Goal: Task Accomplishment & Management: Manage account settings

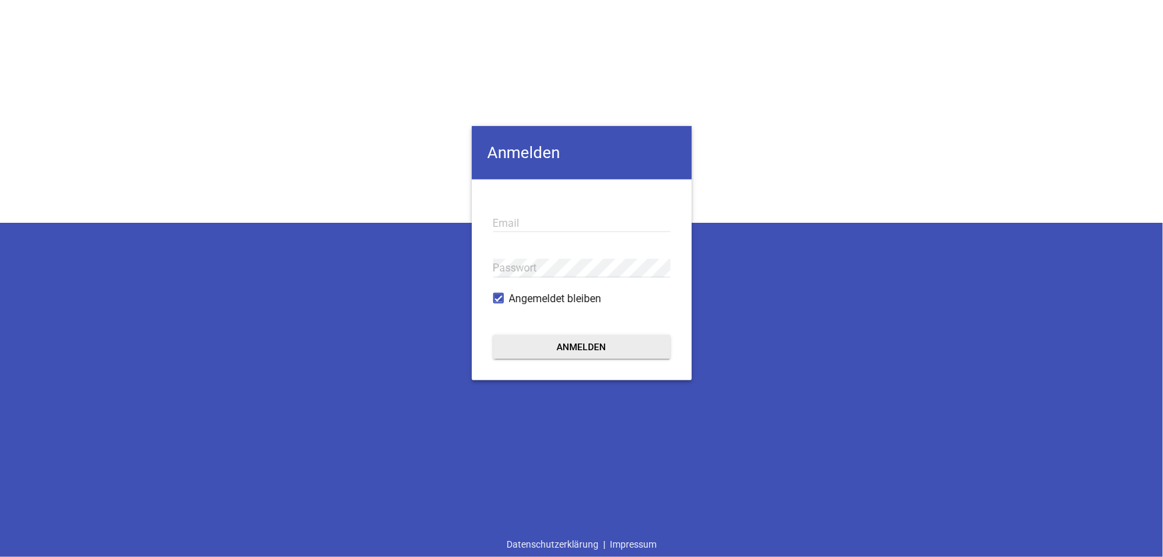
type input "[EMAIL_ADDRESS][DOMAIN_NAME]"
click at [590, 345] on button "Anmelden" at bounding box center [581, 347] width 177 height 24
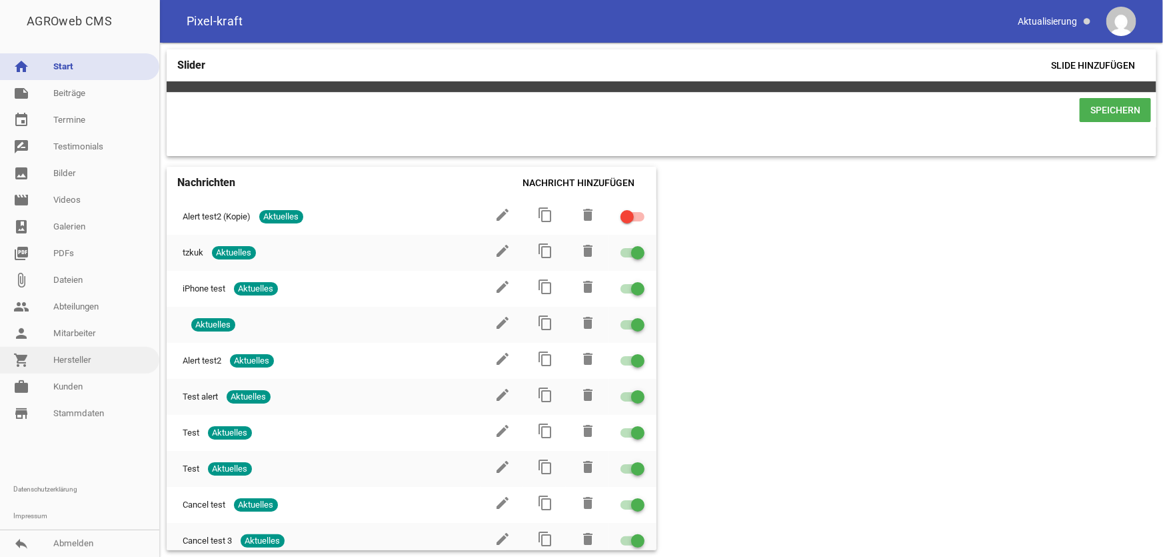
click at [73, 362] on link "shopping_cart Hersteller" at bounding box center [79, 360] width 159 height 27
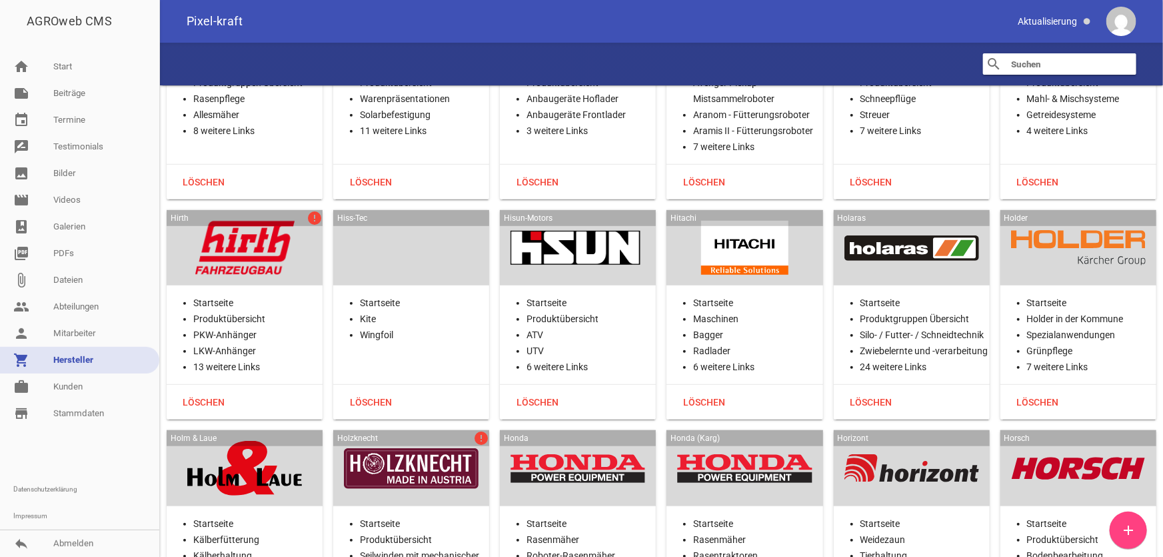
scroll to position [13218, 0]
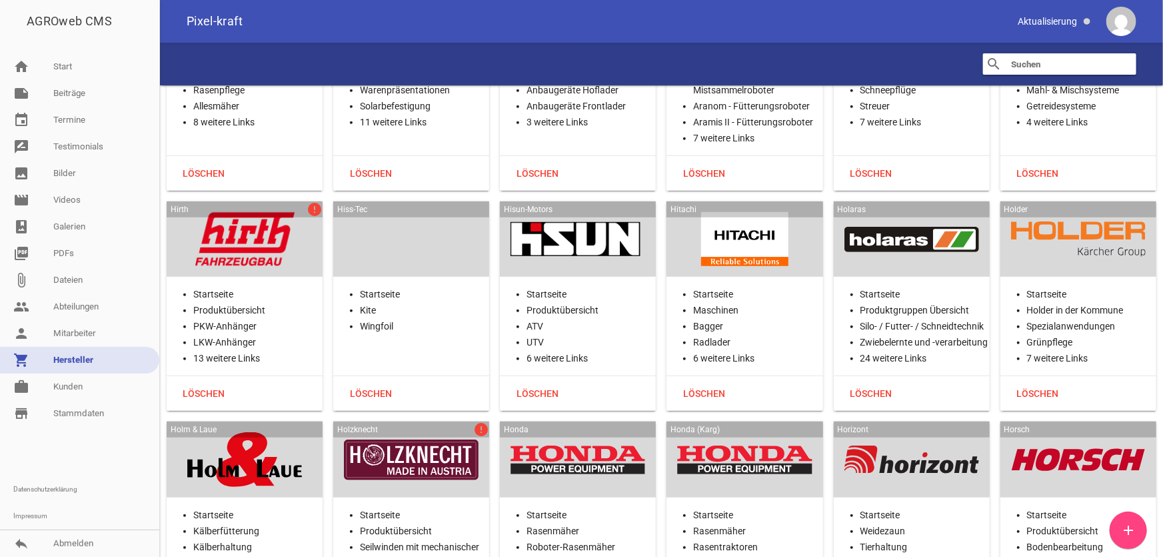
click at [217, 212] on div at bounding box center [244, 239] width 135 height 55
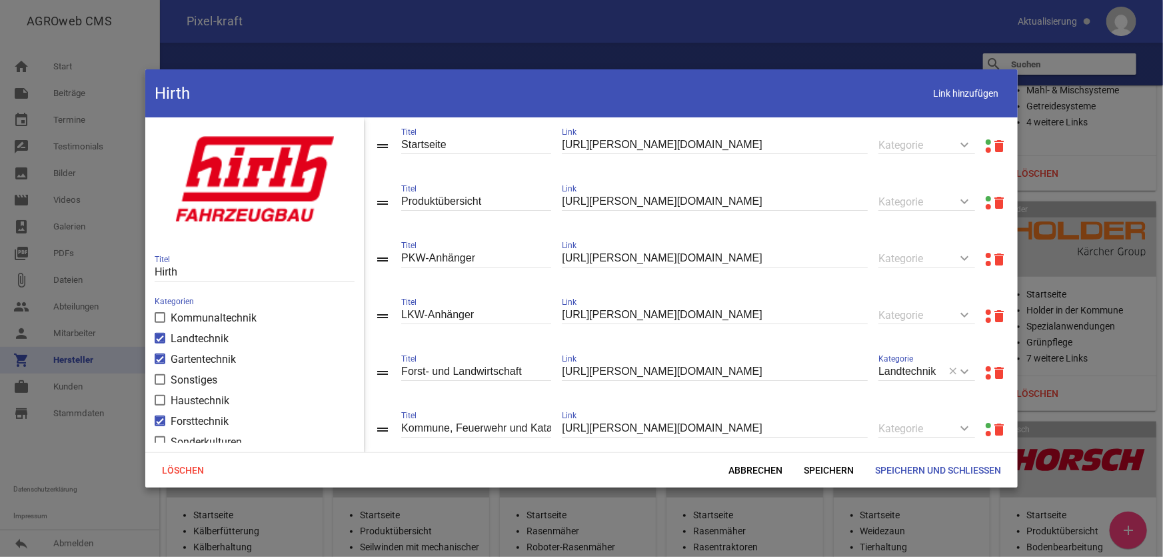
click at [969, 255] on link at bounding box center [988, 255] width 5 height 5
click at [969, 313] on link at bounding box center [988, 311] width 5 height 5
click at [969, 370] on link at bounding box center [988, 368] width 5 height 5
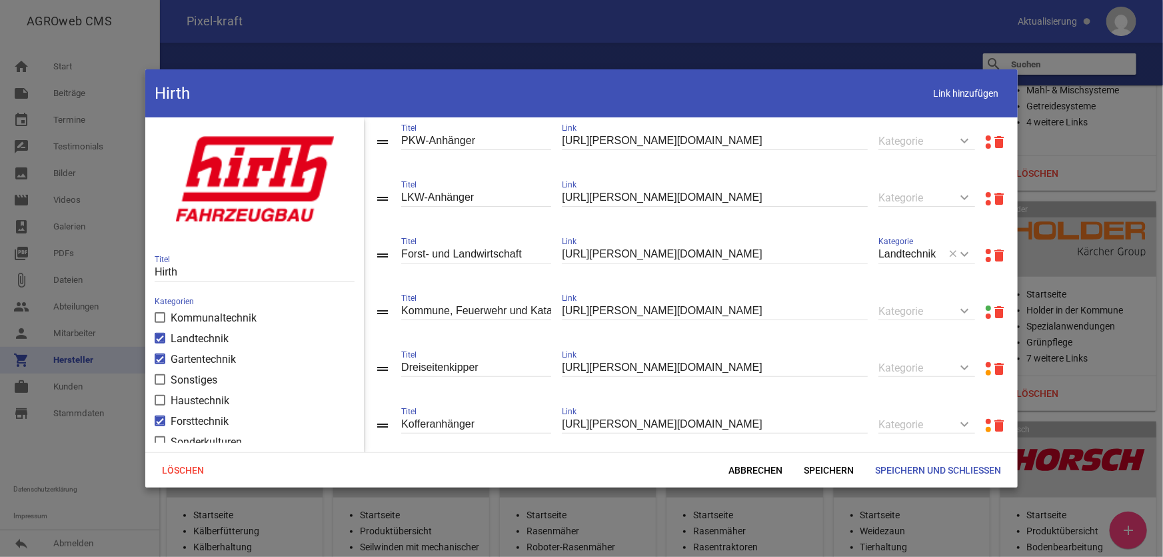
scroll to position [181, 0]
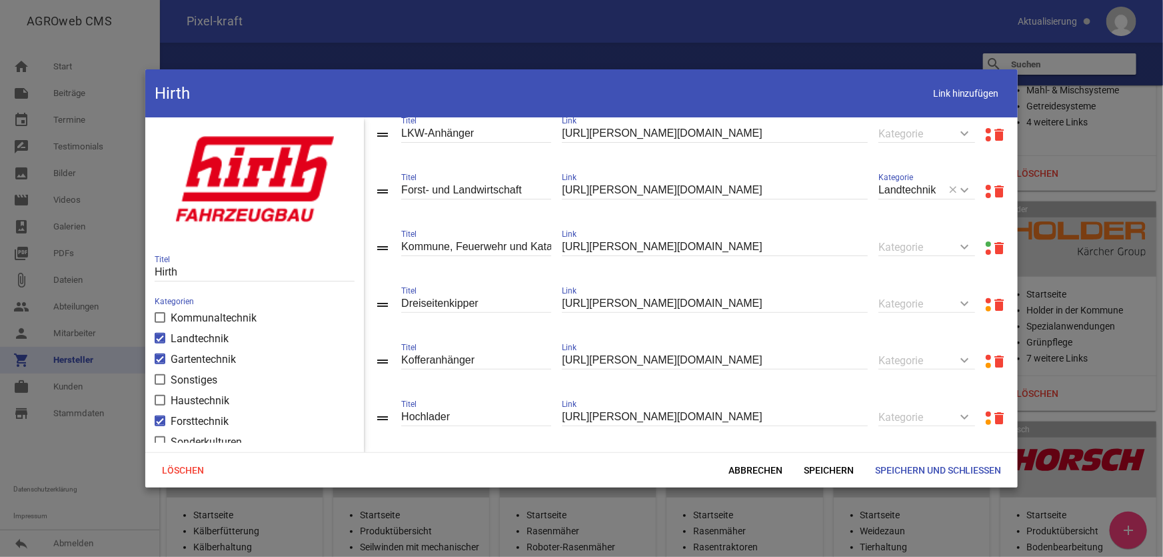
click at [969, 303] on link at bounding box center [988, 300] width 5 height 5
click at [969, 360] on link at bounding box center [988, 357] width 5 height 5
click at [774, 446] on span "Abbrechen" at bounding box center [755, 470] width 75 height 24
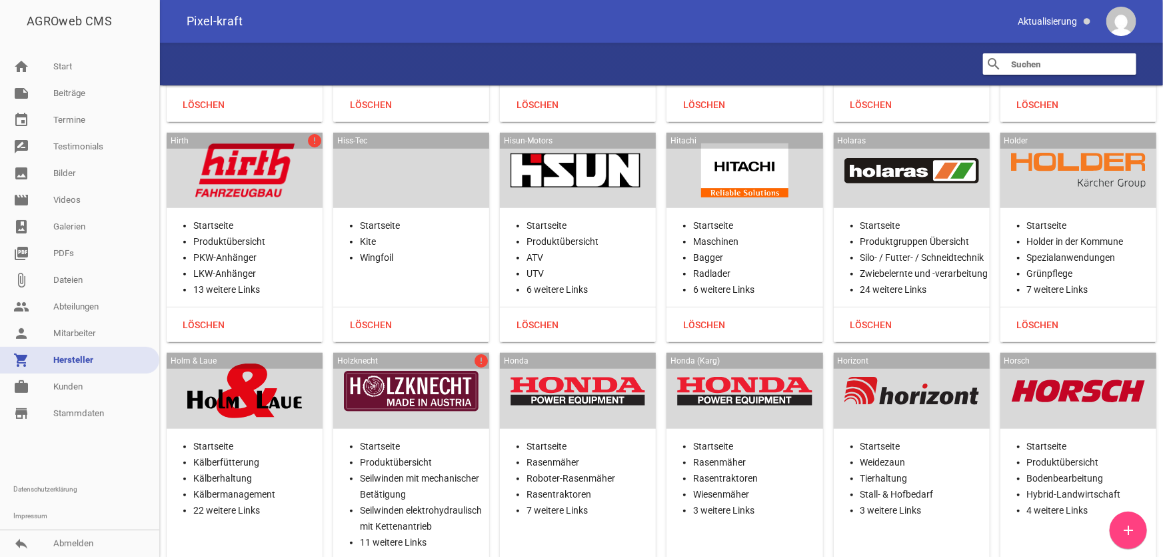
scroll to position [13400, 0]
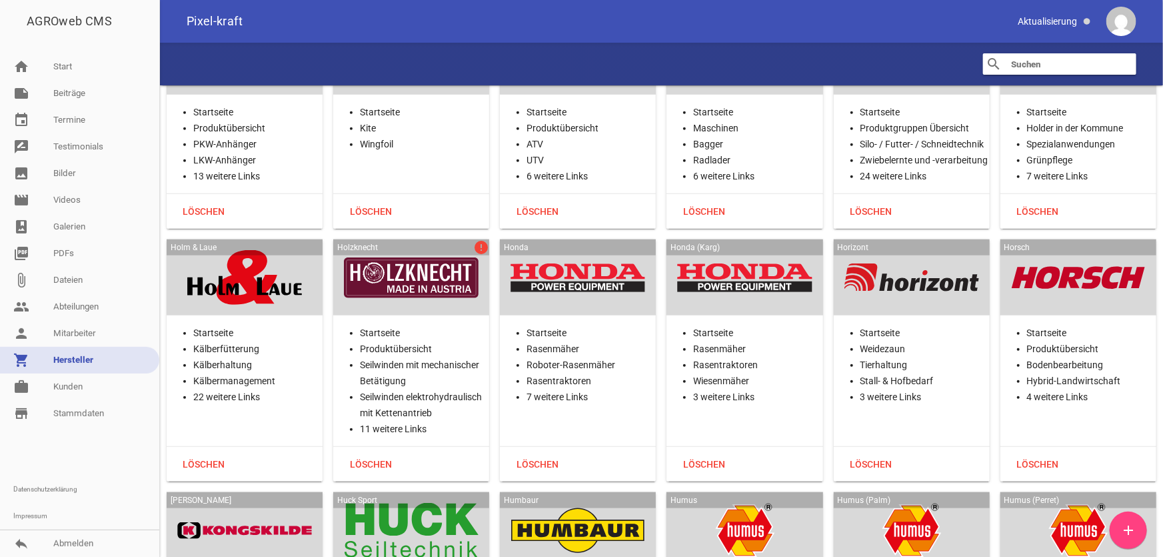
click at [410, 250] on div at bounding box center [411, 277] width 135 height 55
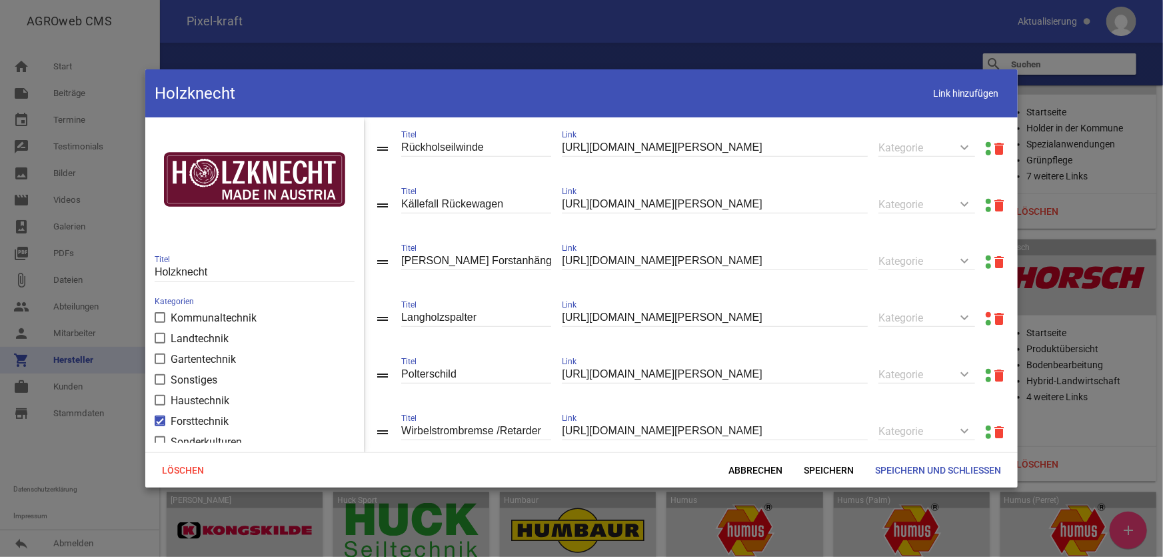
scroll to position [424, 0]
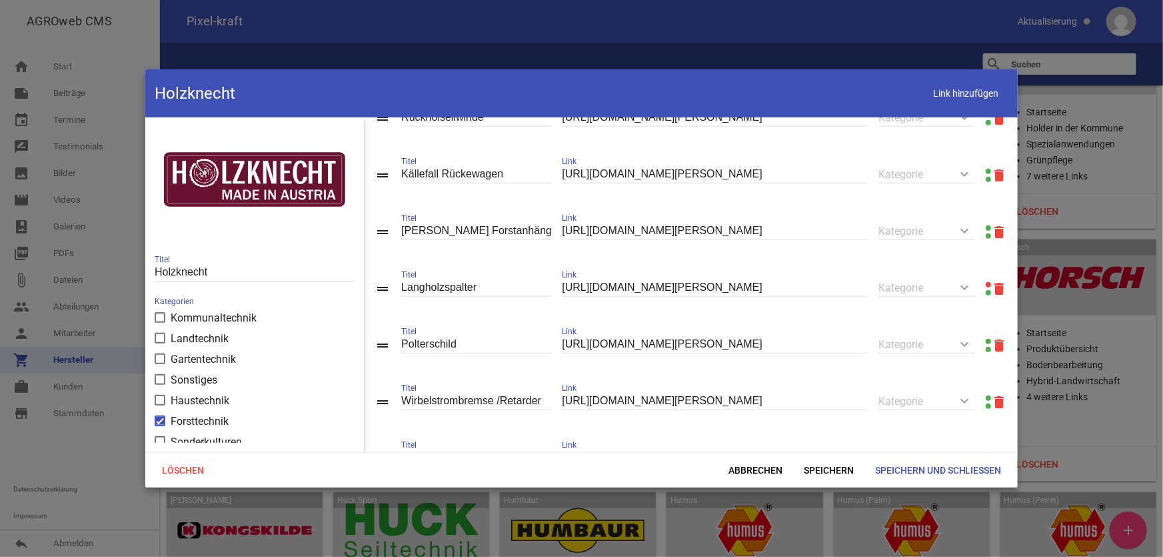
click at [969, 287] on link at bounding box center [988, 284] width 5 height 5
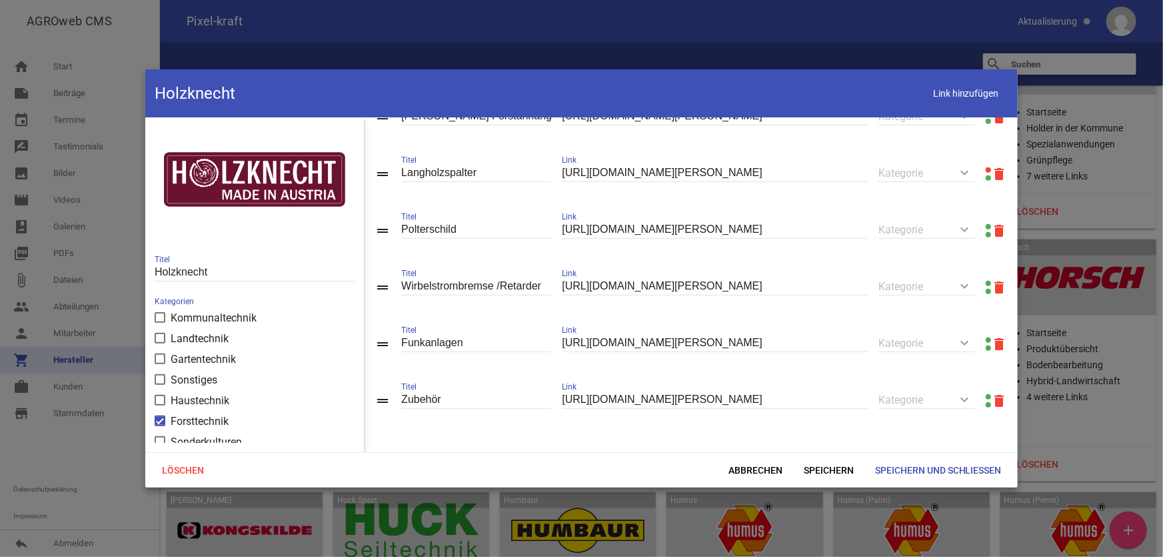
click at [969, 169] on icon "delete" at bounding box center [999, 174] width 16 height 16
click at [927, 446] on span "Speichern und Schließen" at bounding box center [938, 470] width 148 height 24
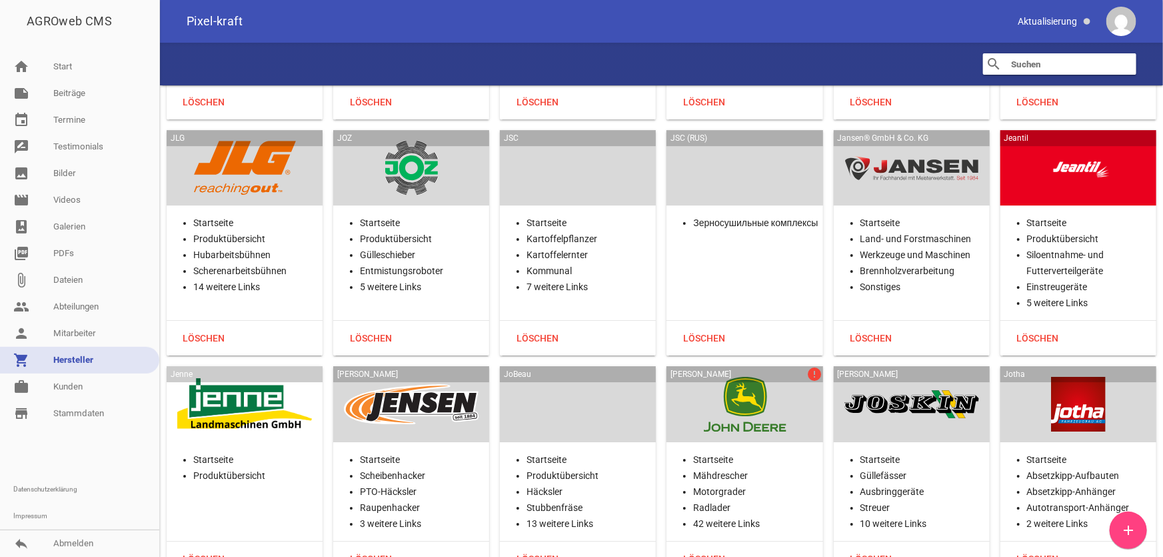
scroll to position [14976, 0]
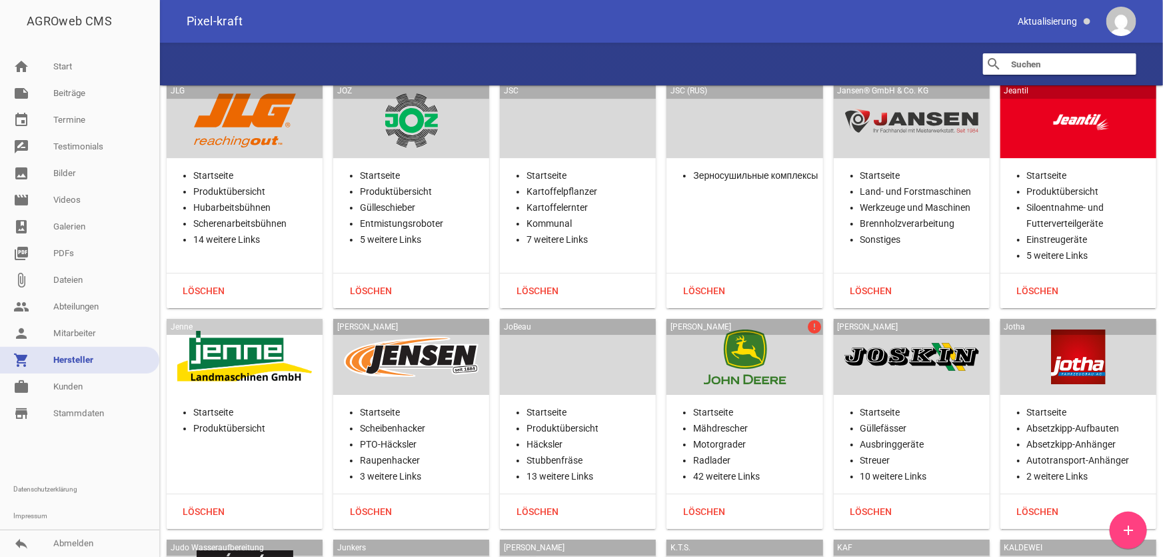
click at [724, 329] on div at bounding box center [744, 356] width 135 height 55
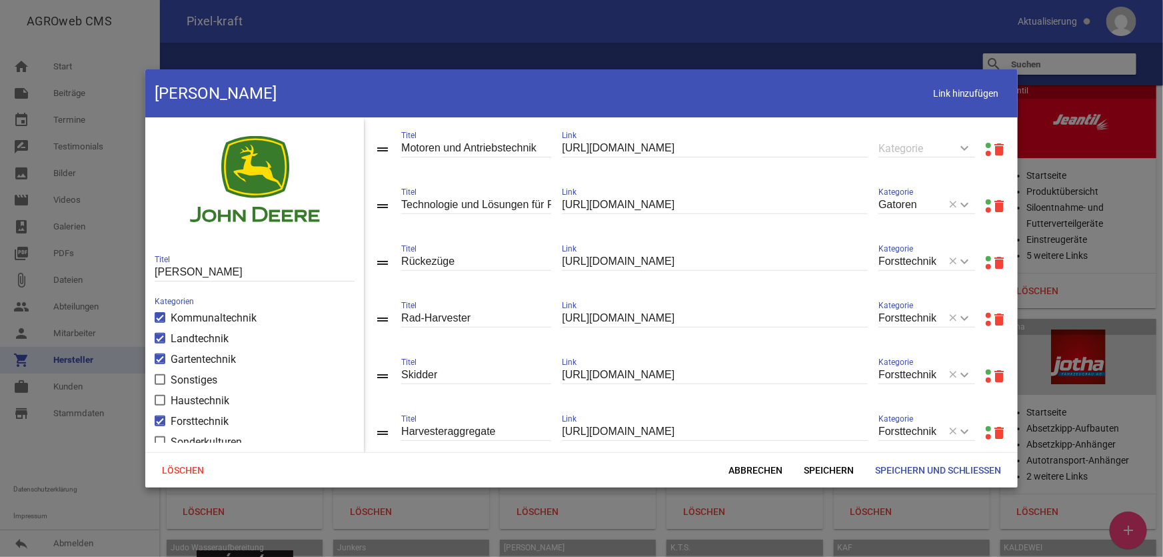
scroll to position [303, 0]
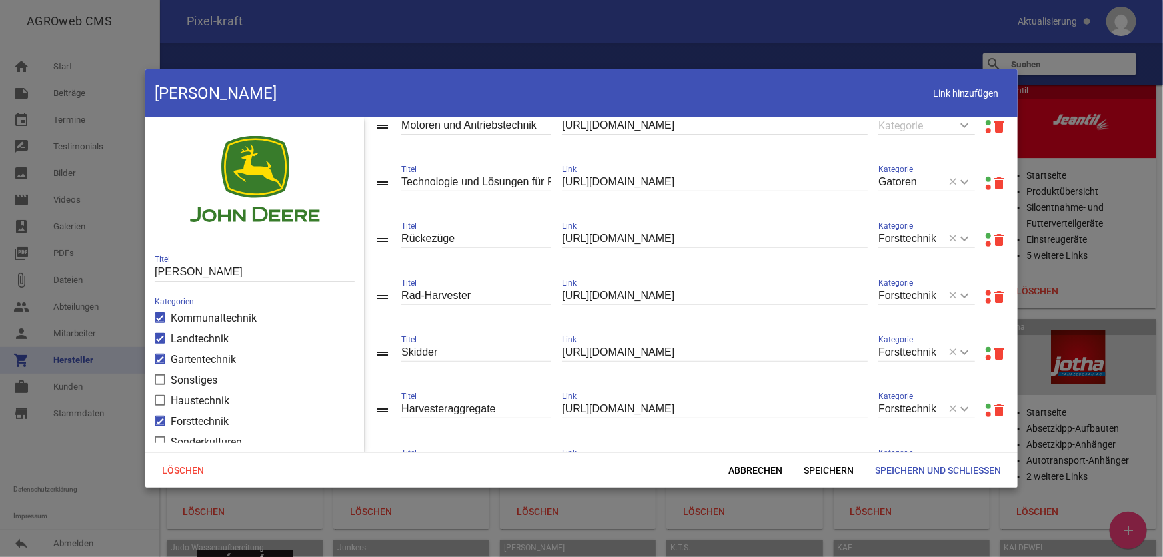
click at [969, 295] on link at bounding box center [988, 292] width 5 height 5
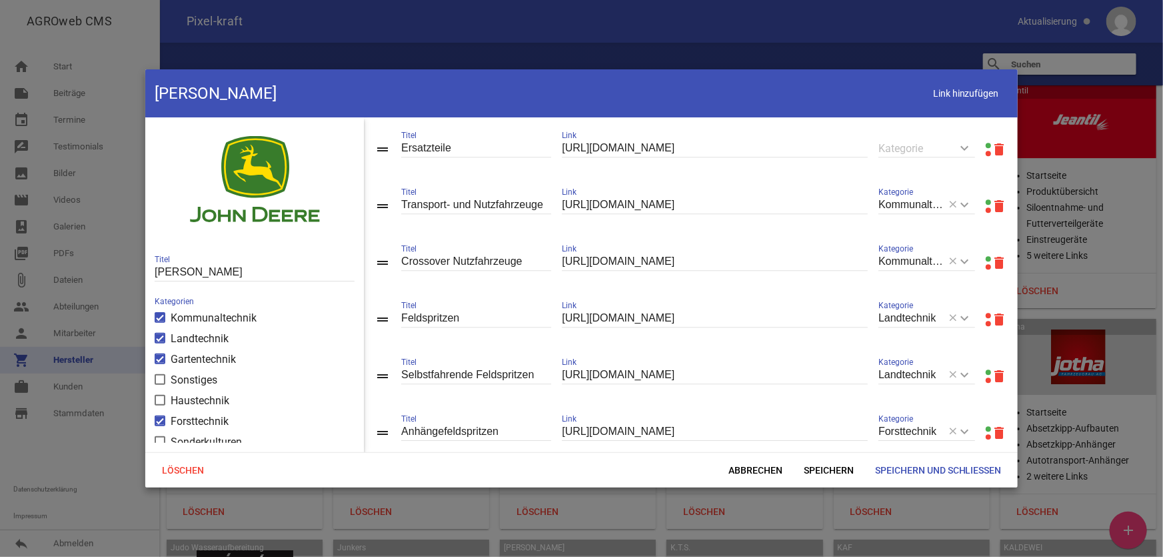
scroll to position [1939, 0]
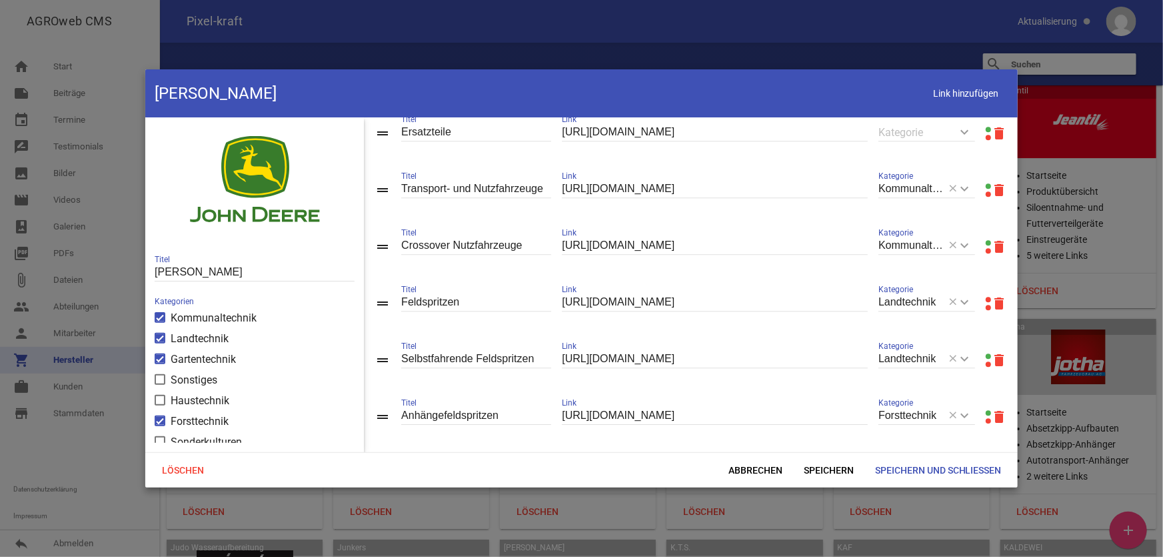
click at [969, 302] on link at bounding box center [988, 299] width 5 height 5
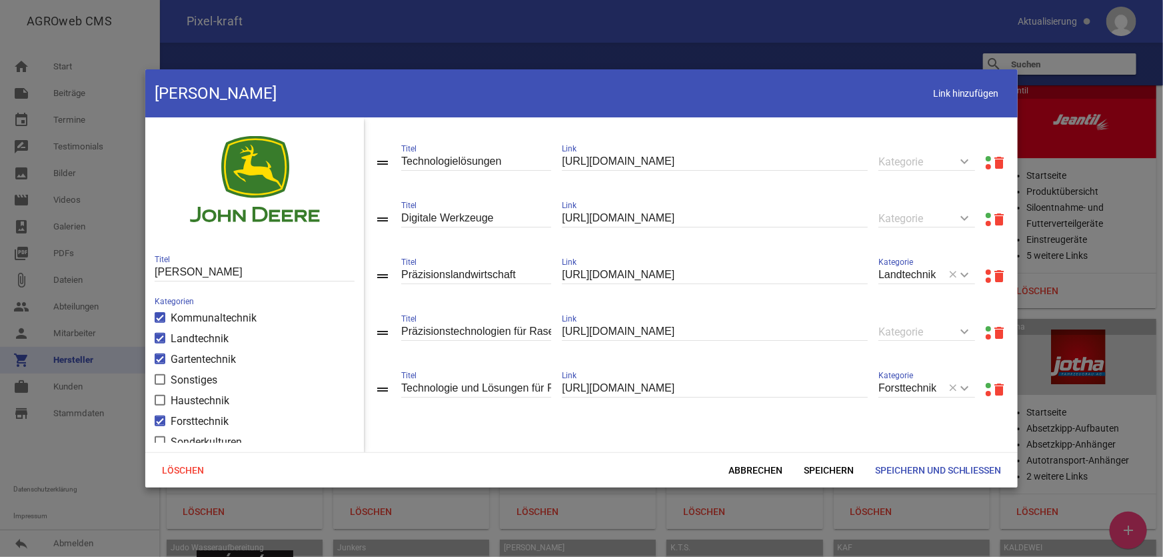
scroll to position [2363, 0]
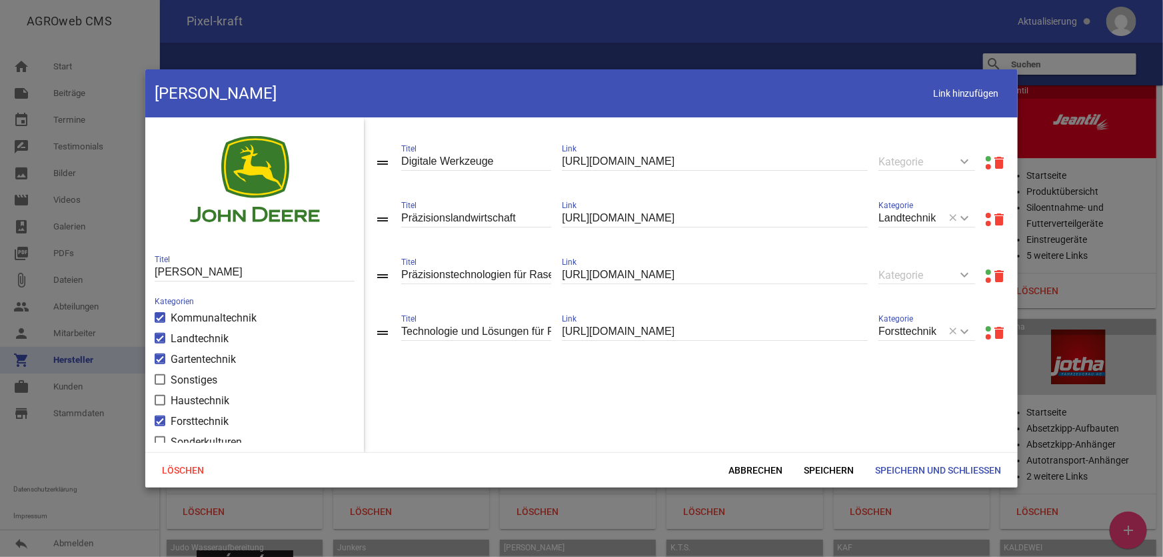
click at [969, 218] on link at bounding box center [988, 215] width 5 height 5
click at [762, 446] on span "Abbrechen" at bounding box center [755, 470] width 75 height 24
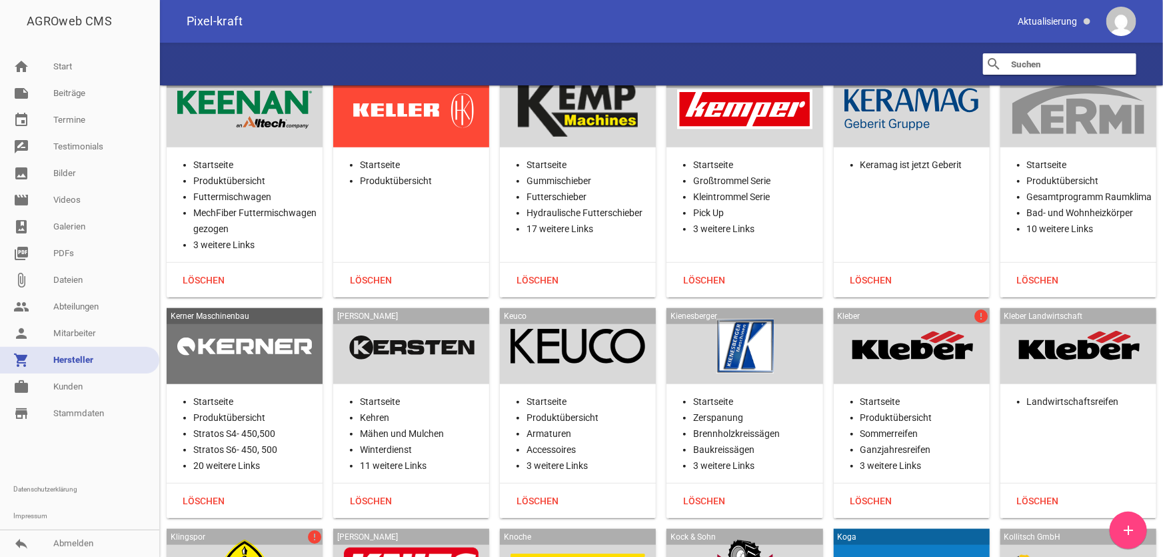
scroll to position [15945, 0]
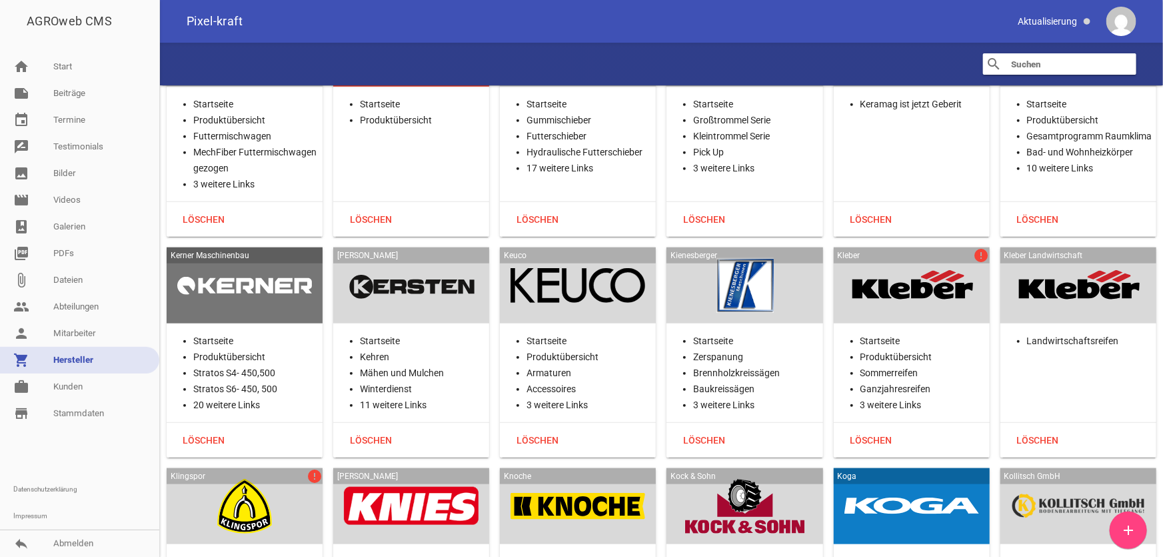
click at [931, 258] on div at bounding box center [911, 285] width 135 height 55
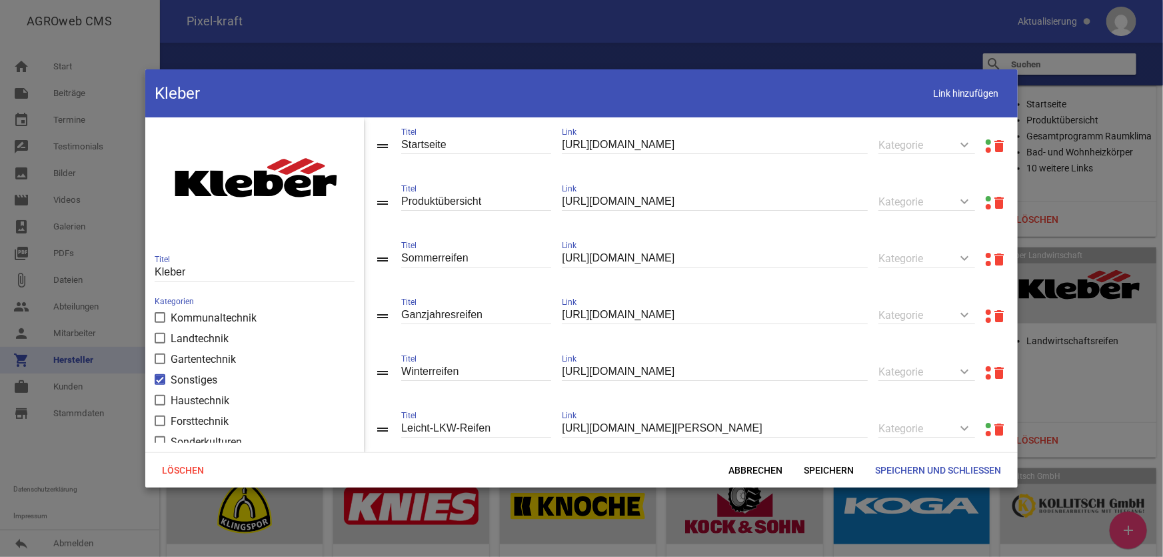
click at [969, 256] on link at bounding box center [988, 255] width 5 height 5
click at [969, 315] on link at bounding box center [988, 311] width 5 height 5
click at [969, 371] on link at bounding box center [988, 368] width 5 height 5
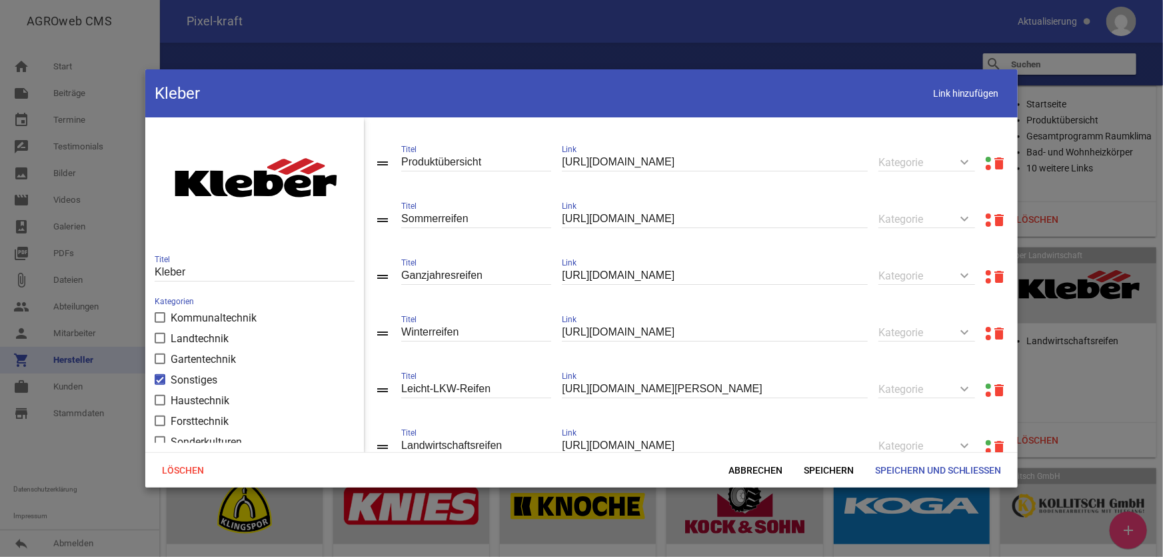
scroll to position [89, 0]
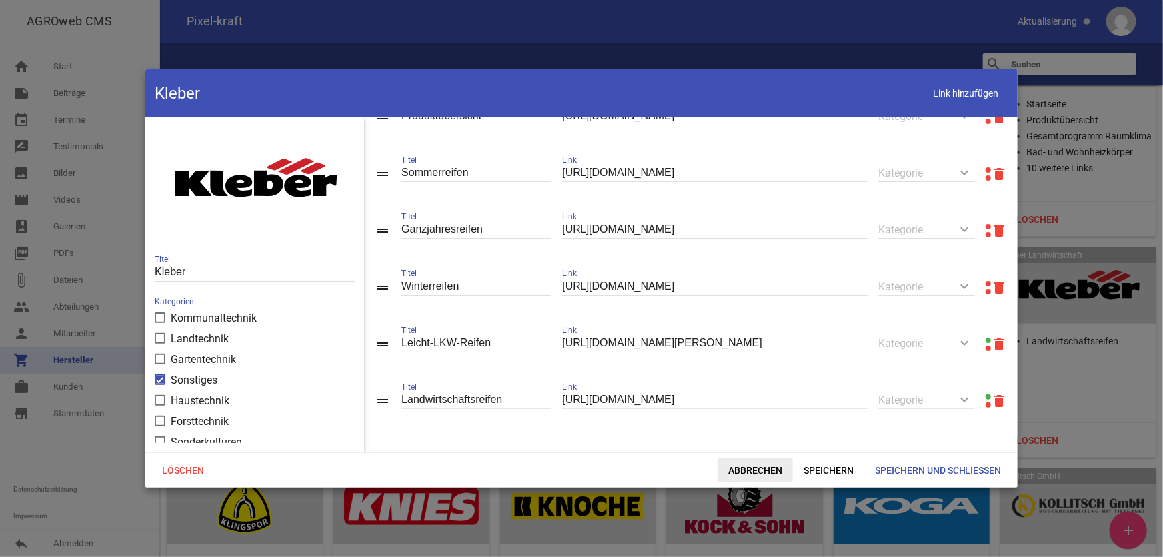
click at [753, 446] on span "Abbrechen" at bounding box center [755, 470] width 75 height 24
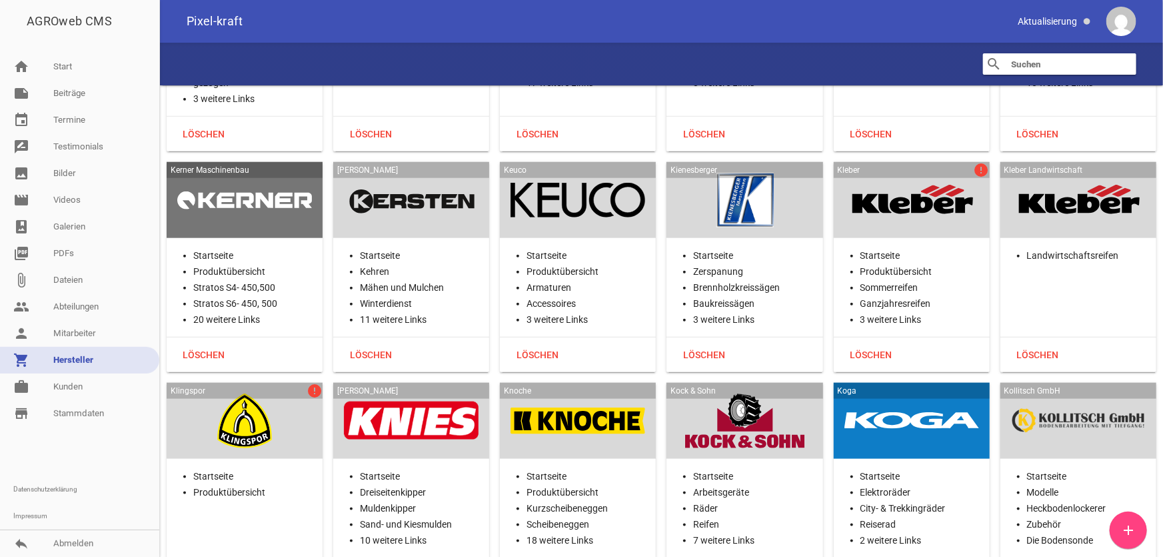
scroll to position [16127, 0]
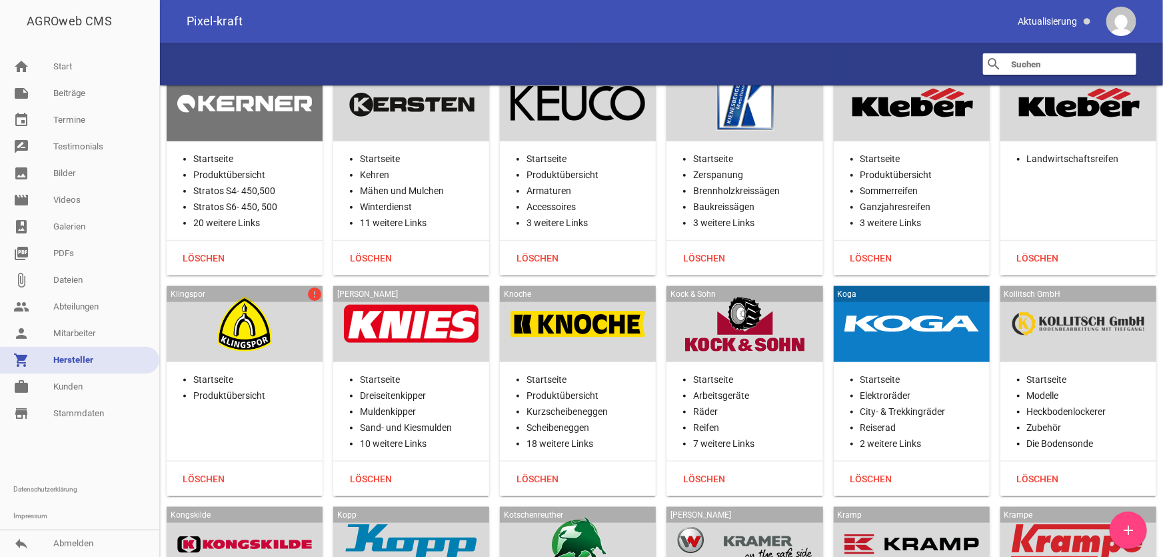
click at [253, 297] on div at bounding box center [244, 324] width 135 height 55
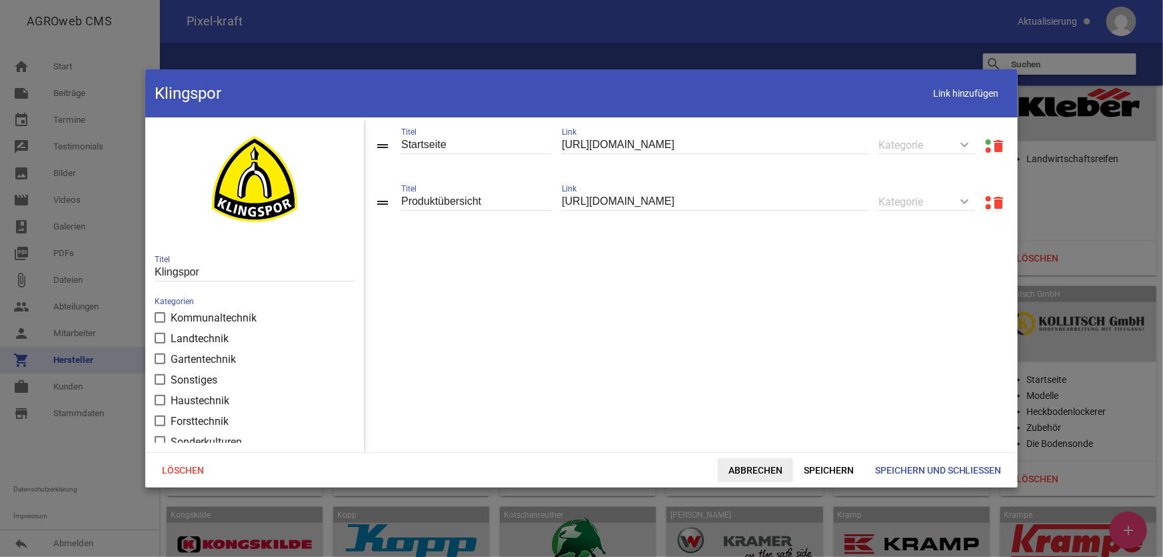
click at [756, 446] on span "Abbrechen" at bounding box center [755, 470] width 75 height 24
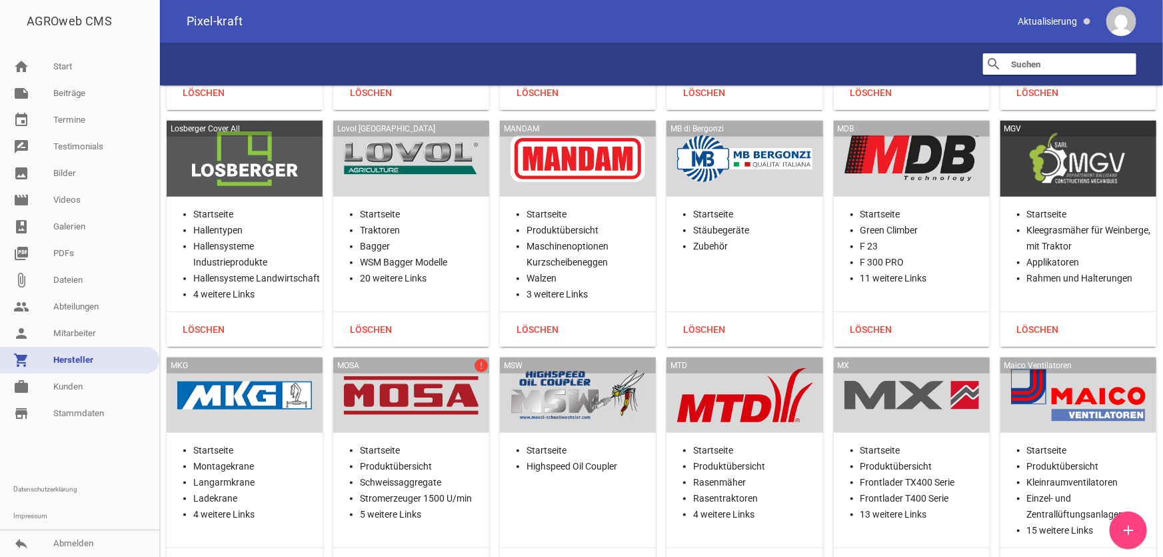
scroll to position [18550, 0]
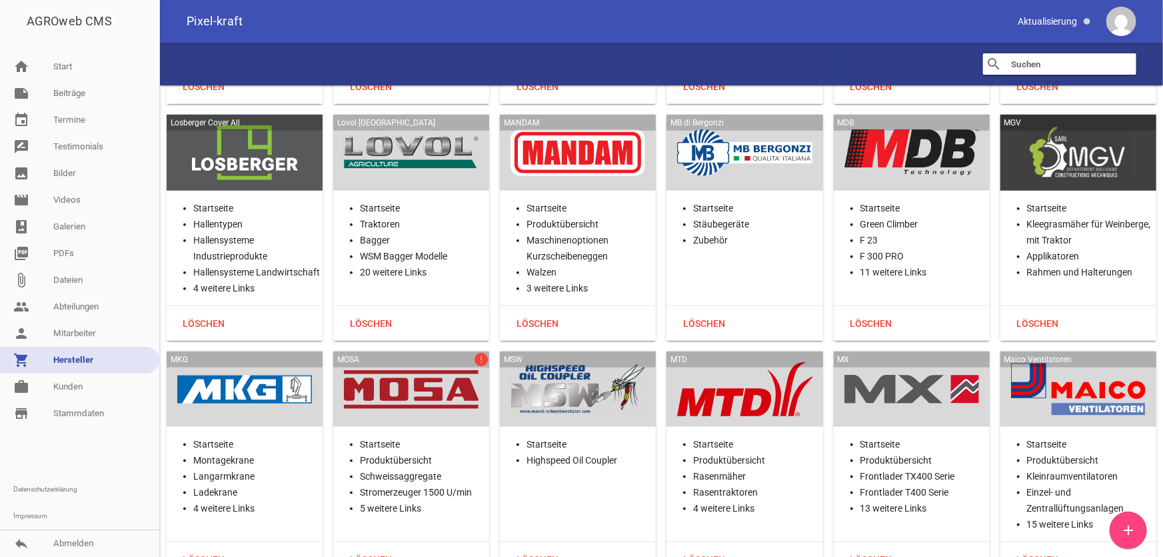
click at [440, 362] on div at bounding box center [411, 389] width 135 height 55
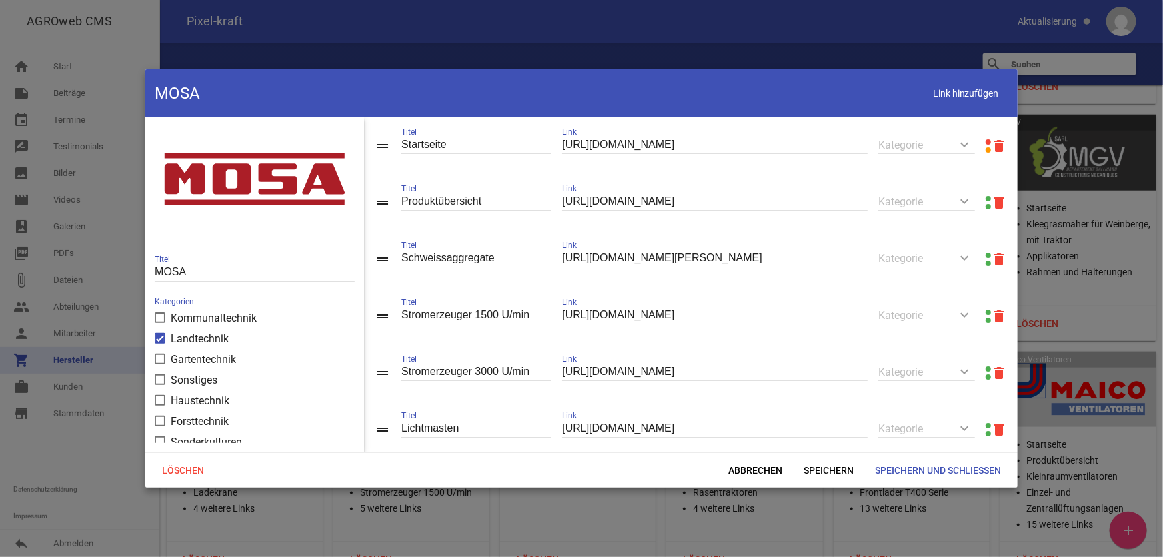
click at [969, 142] on link at bounding box center [988, 141] width 5 height 5
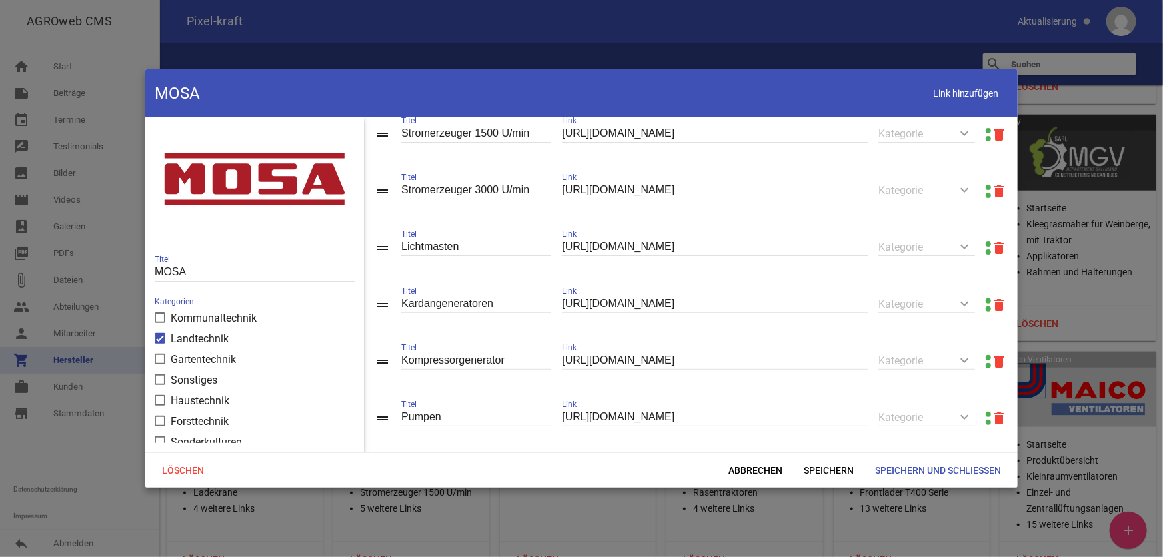
scroll to position [235, 0]
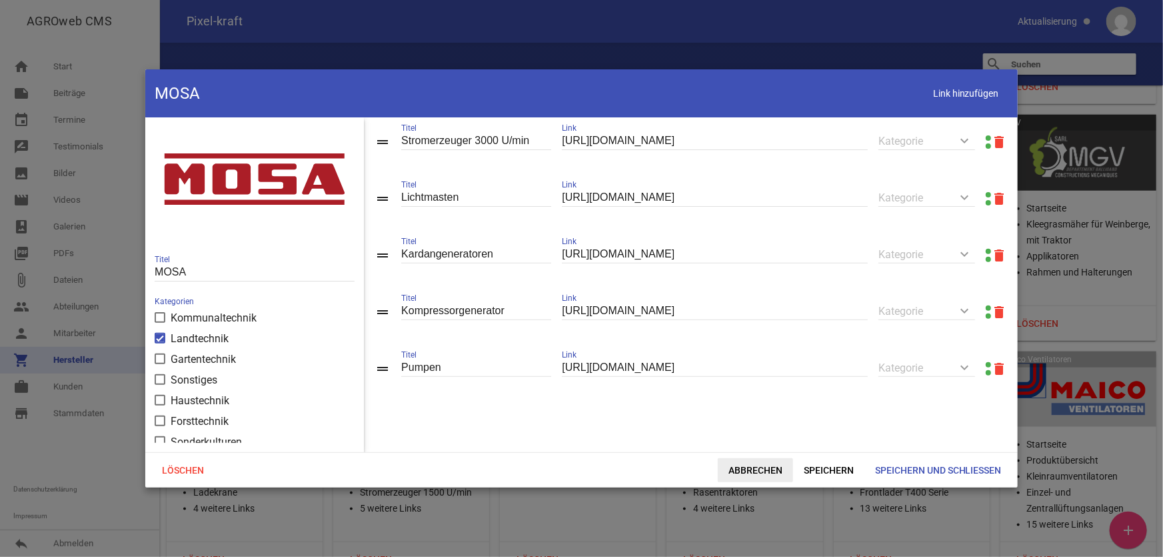
click at [751, 446] on span "Abbrechen" at bounding box center [755, 470] width 75 height 24
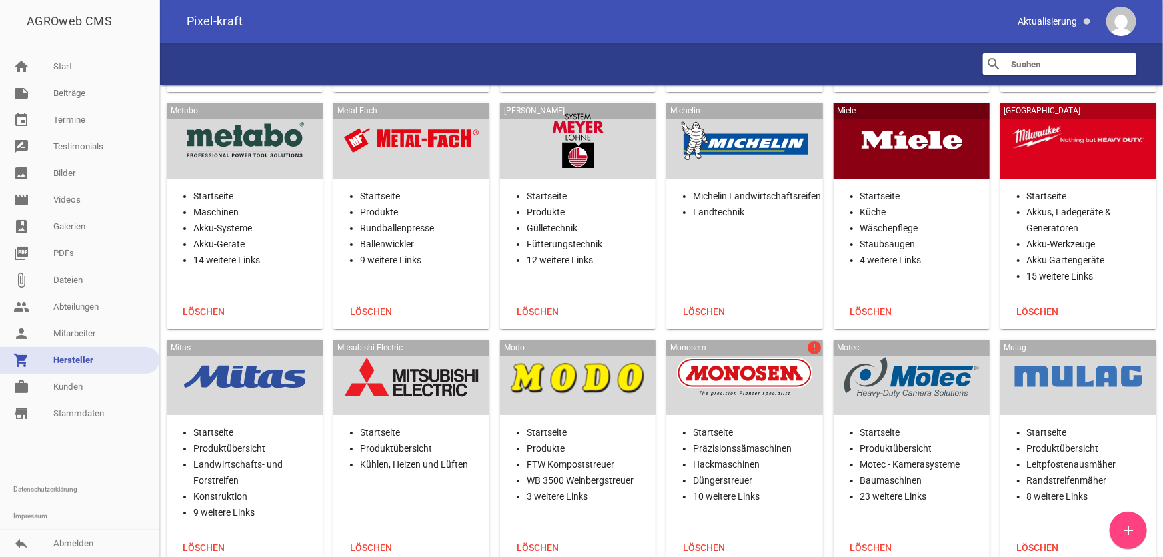
scroll to position [20186, 0]
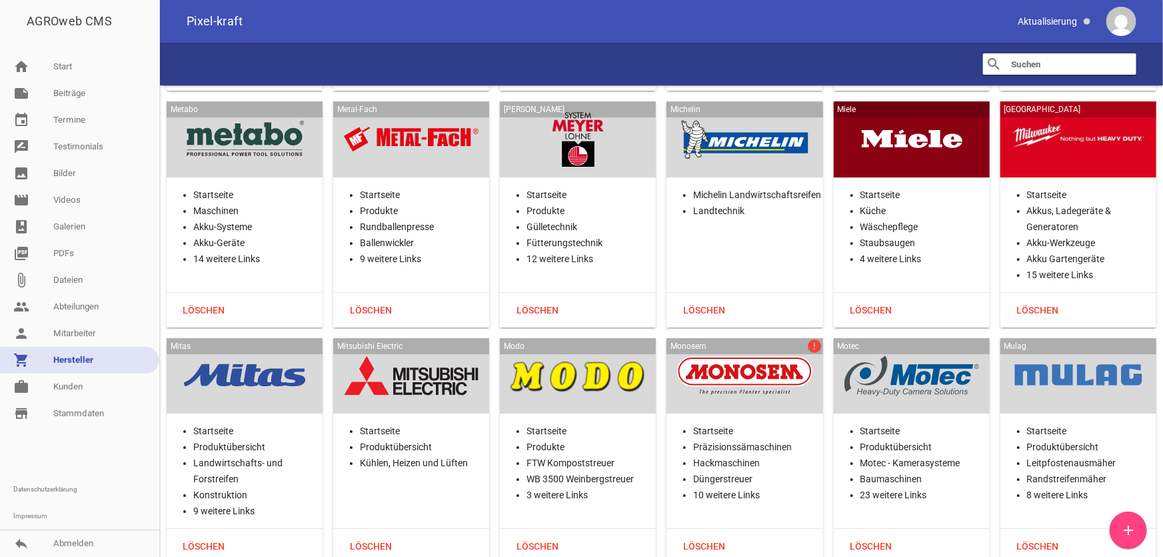
click at [786, 349] on div at bounding box center [744, 376] width 135 height 55
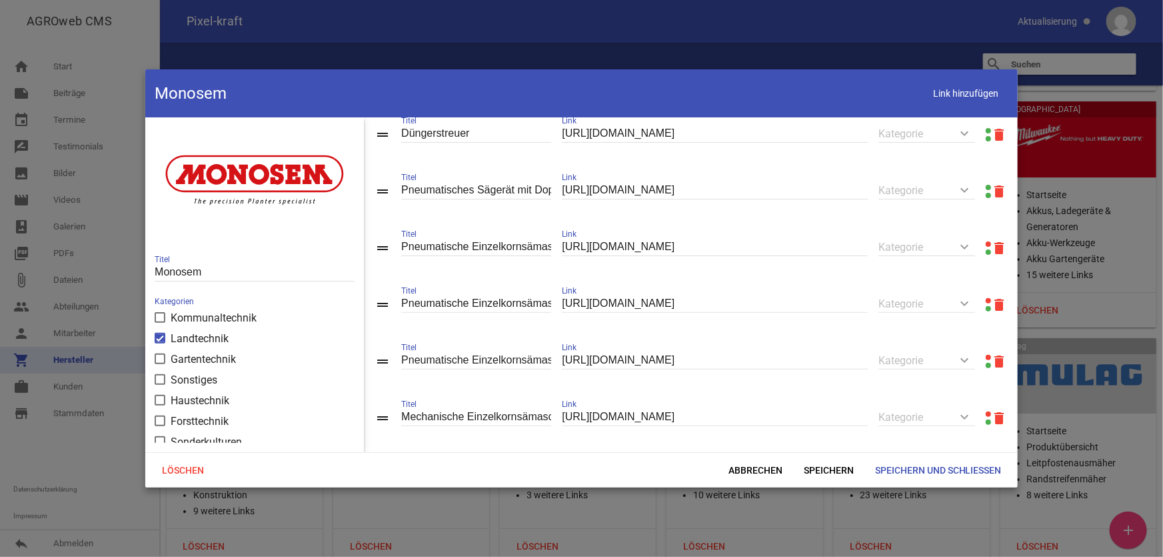
scroll to position [242, 0]
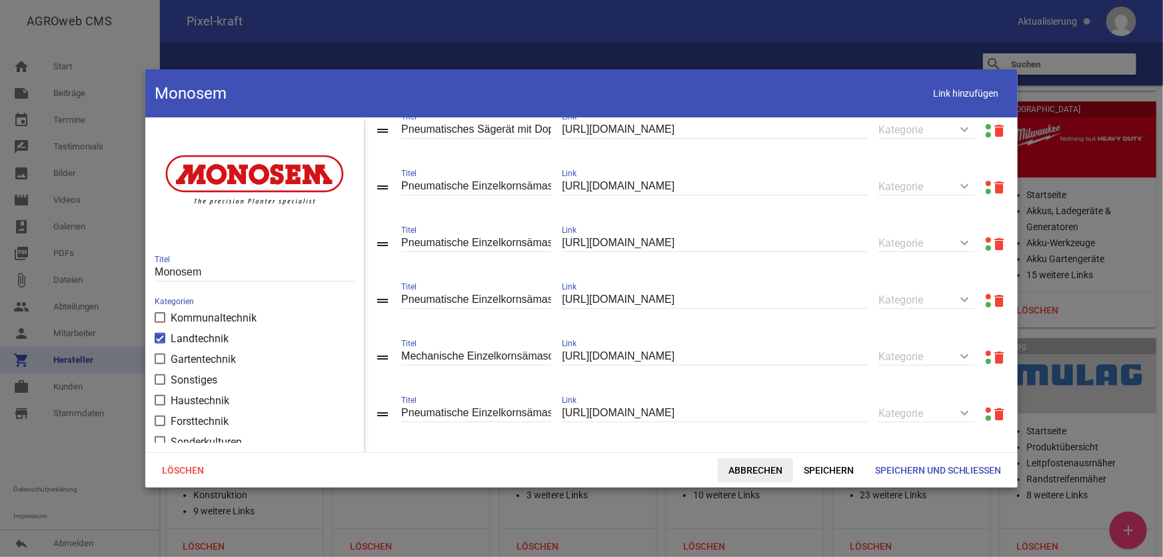
click at [756, 446] on span "Abbrechen" at bounding box center [755, 470] width 75 height 24
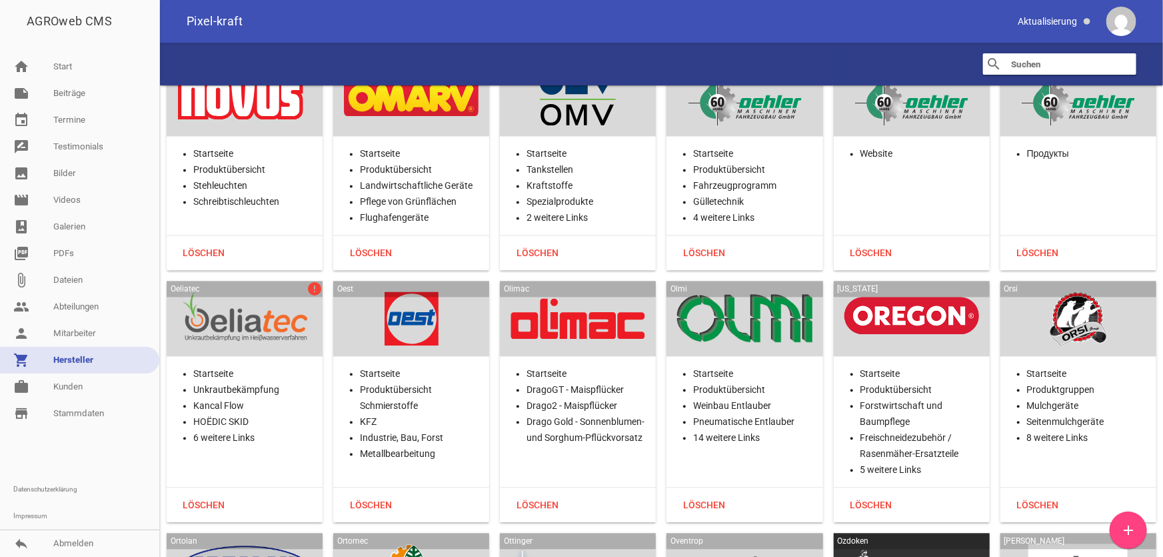
scroll to position [21882, 0]
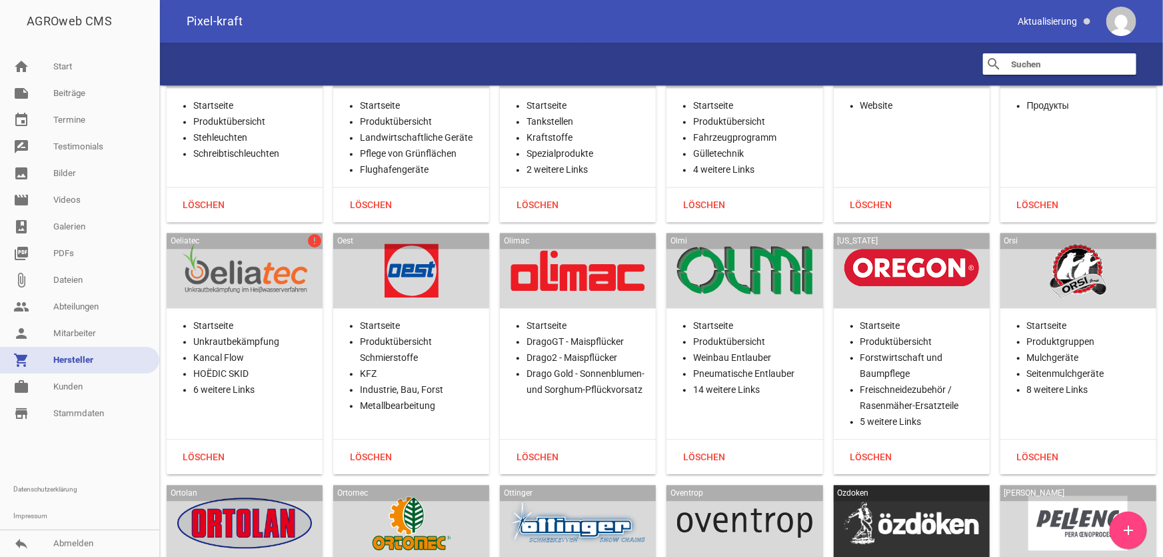
click at [259, 243] on div at bounding box center [244, 270] width 135 height 55
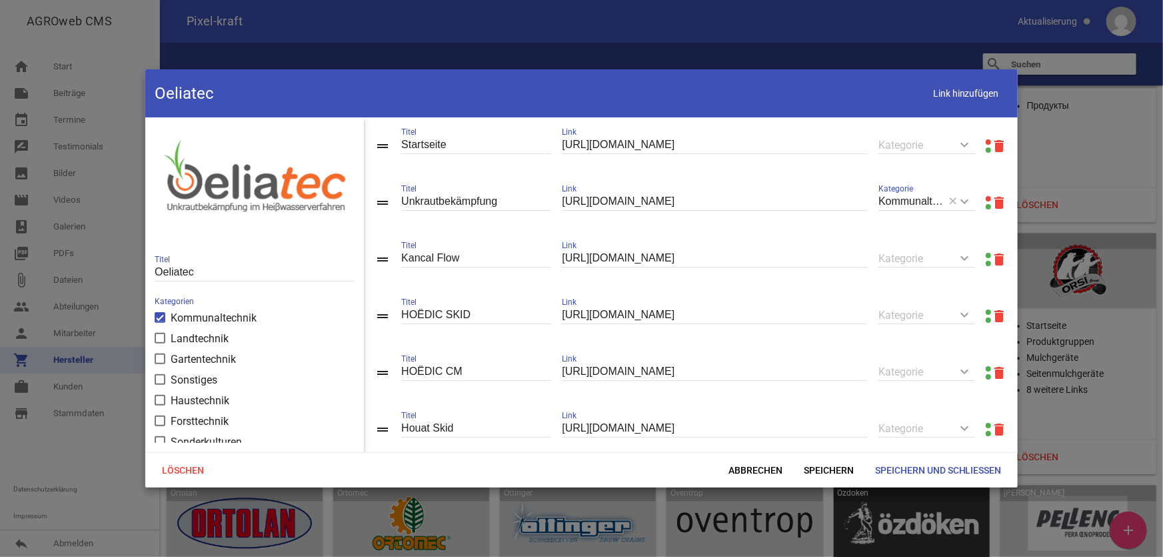
click at [969, 199] on link at bounding box center [988, 198] width 5 height 5
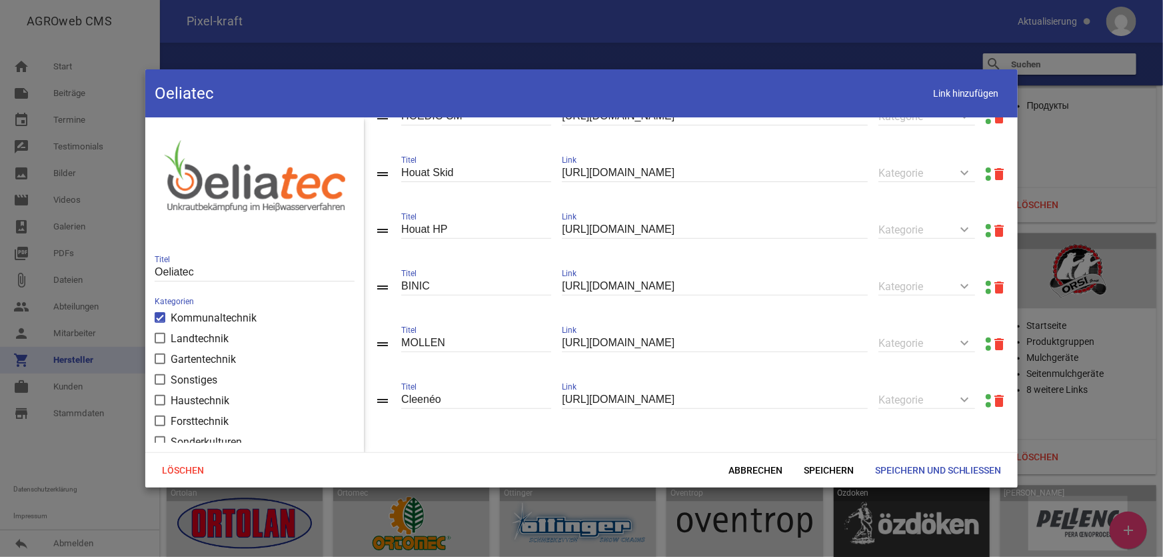
scroll to position [261, 0]
click at [756, 446] on span "Abbrechen" at bounding box center [755, 470] width 75 height 24
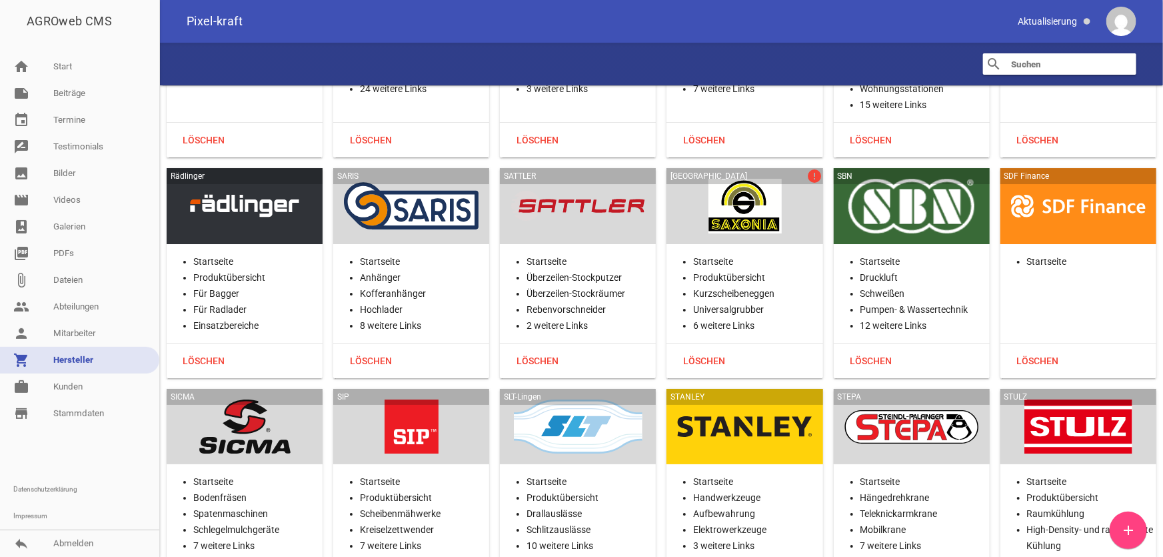
scroll to position [25336, 0]
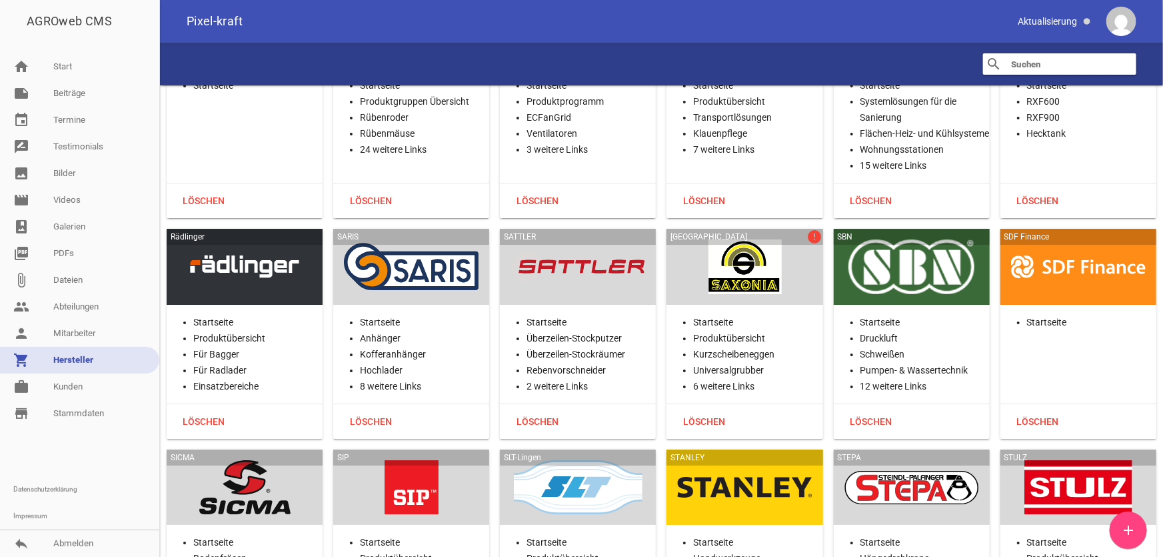
click at [776, 239] on div at bounding box center [744, 266] width 135 height 55
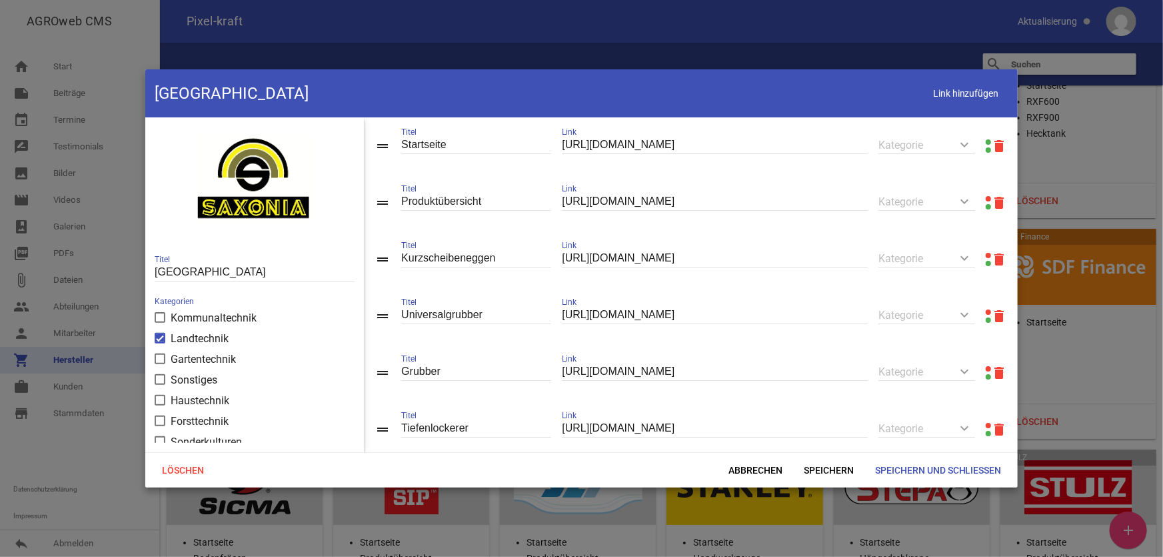
click at [969, 199] on link at bounding box center [988, 198] width 5 height 5
drag, startPoint x: 776, startPoint y: 199, endPoint x: 417, endPoint y: 203, distance: 359.2
click at [417, 203] on div "drag_handle Produktübersicht Titel [URL][DOMAIN_NAME] Link keyboard_arrow_down …" at bounding box center [691, 202] width 654 height 57
paste input "s://[DOMAIN_NAME][URL]"
type input "[URL][DOMAIN_NAME]"
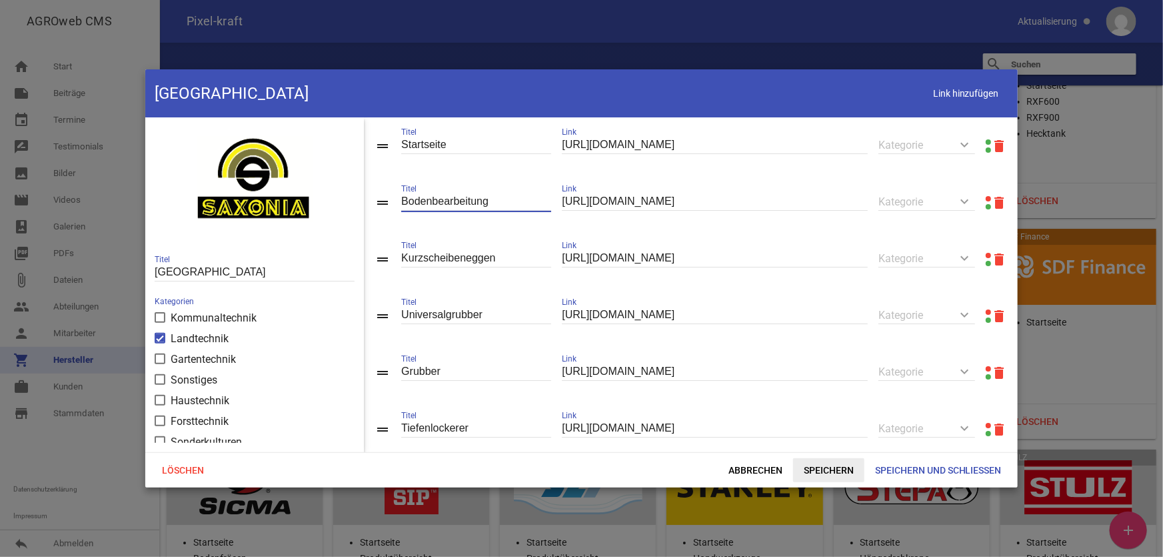
type input "Bodenbearbeitung"
click at [830, 446] on span "Speichern" at bounding box center [828, 470] width 71 height 24
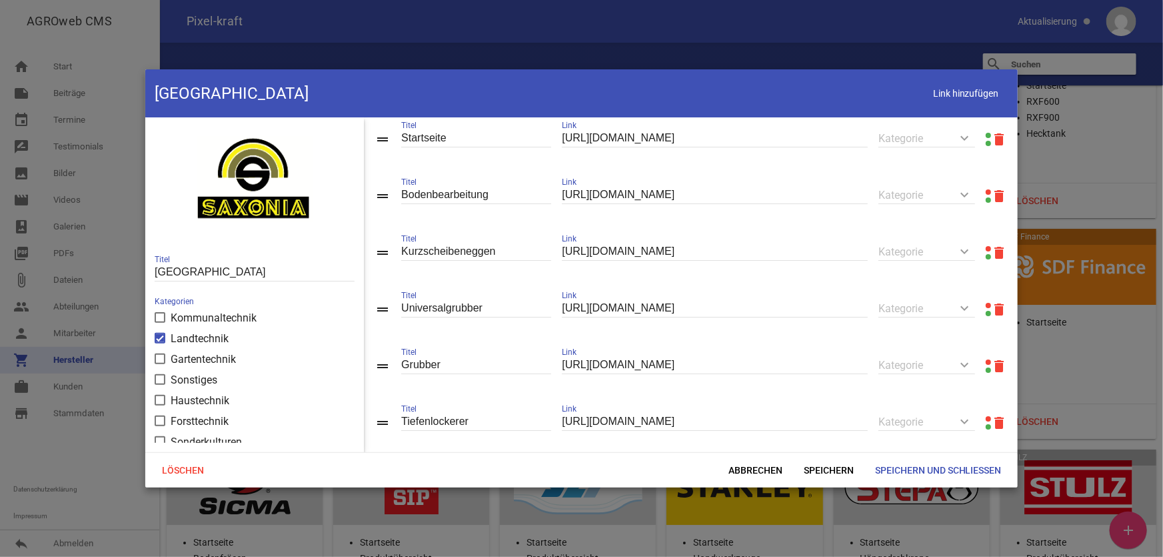
scroll to position [0, 0]
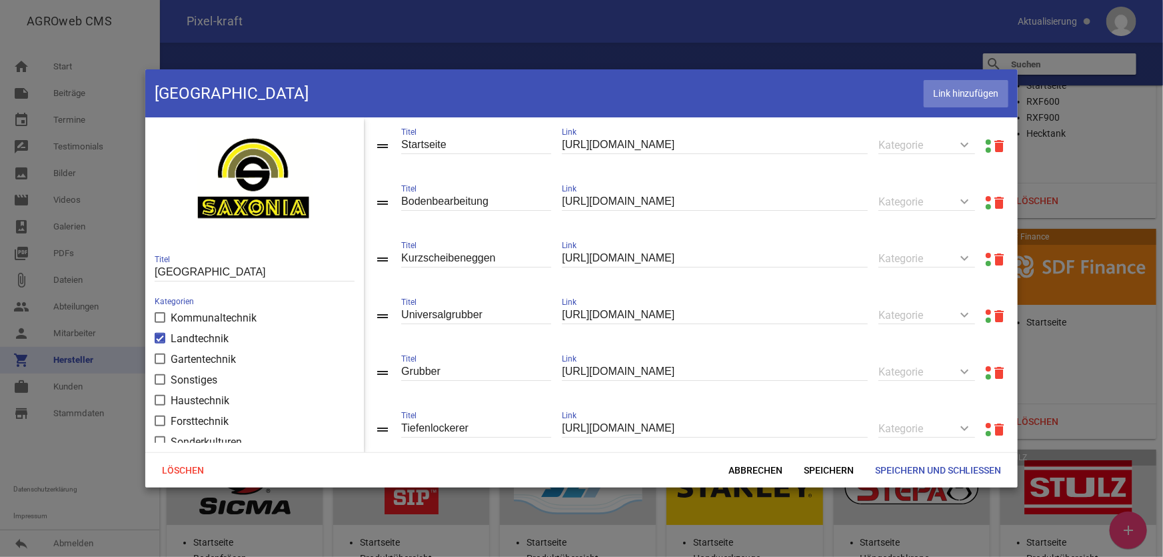
click at [964, 93] on span "Link hinzufügen" at bounding box center [966, 93] width 85 height 27
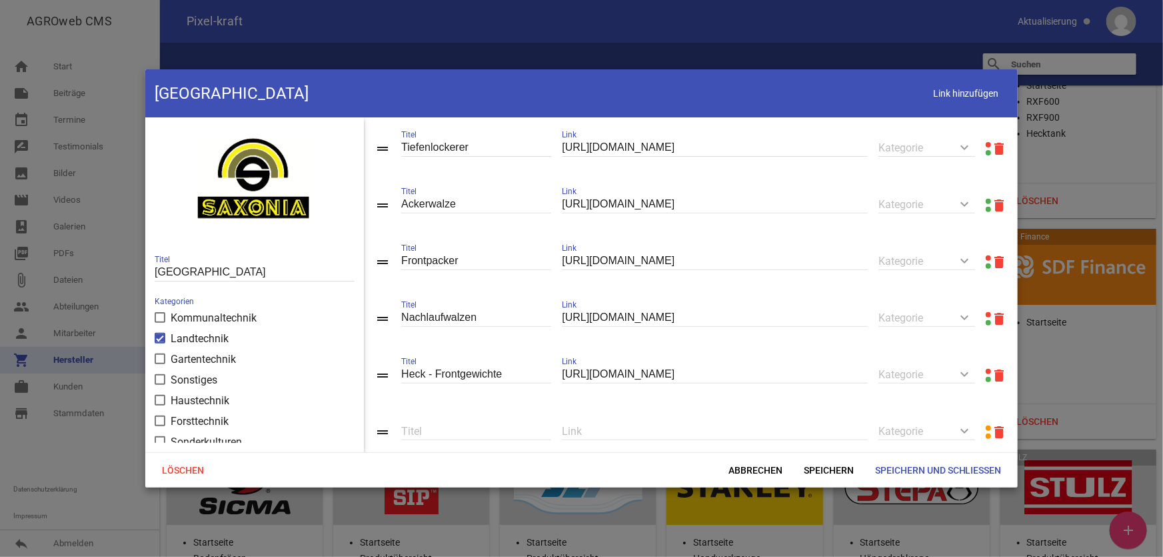
scroll to position [319, 0]
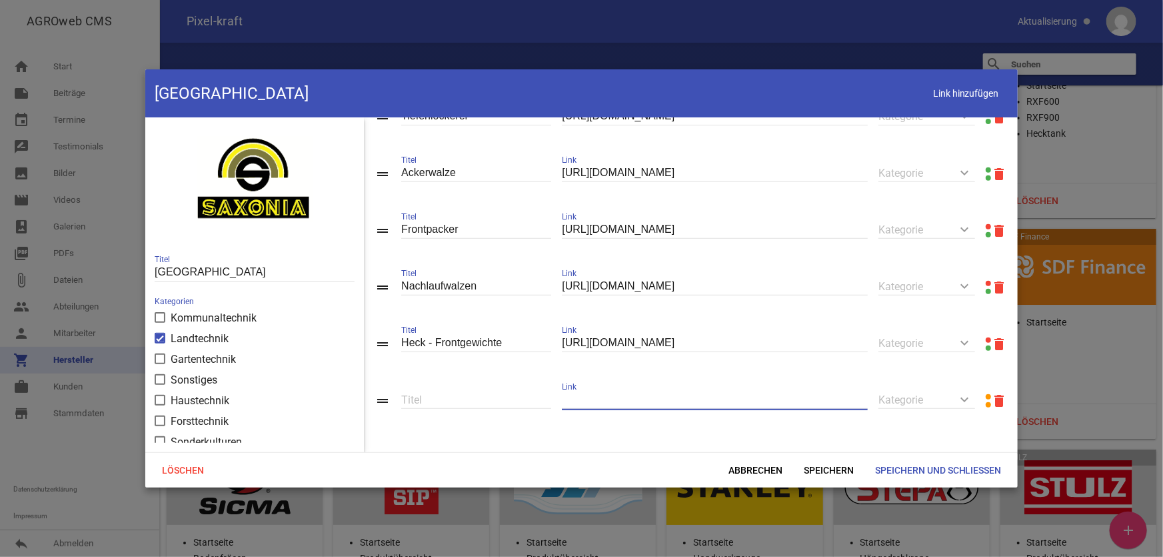
click at [646, 399] on input "text" at bounding box center [715, 400] width 306 height 18
paste input "[URL][DOMAIN_NAME]"
type input "[URL][DOMAIN_NAME]"
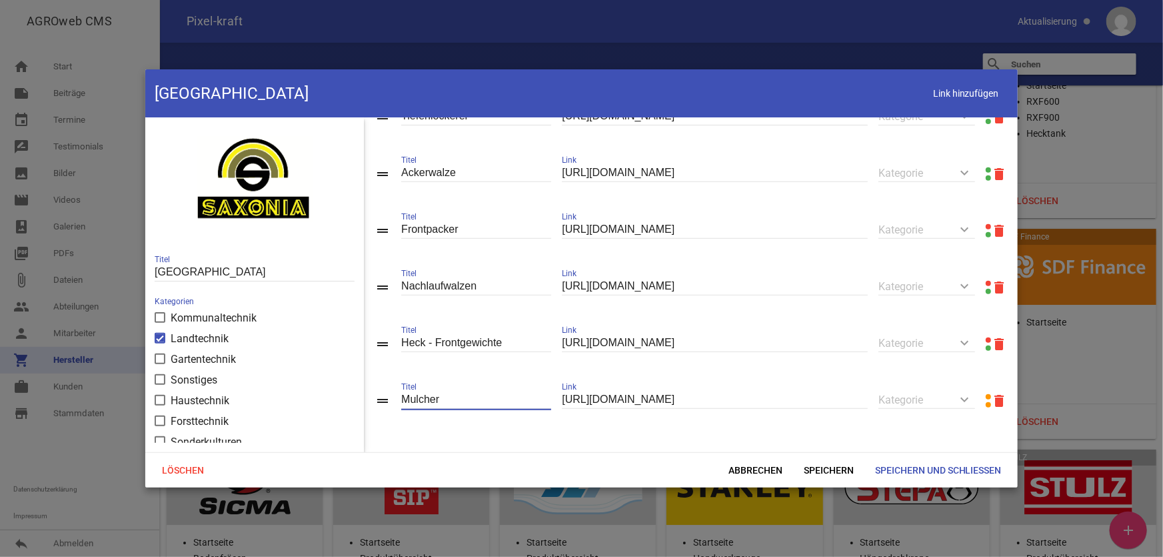
type input "Mulcher"
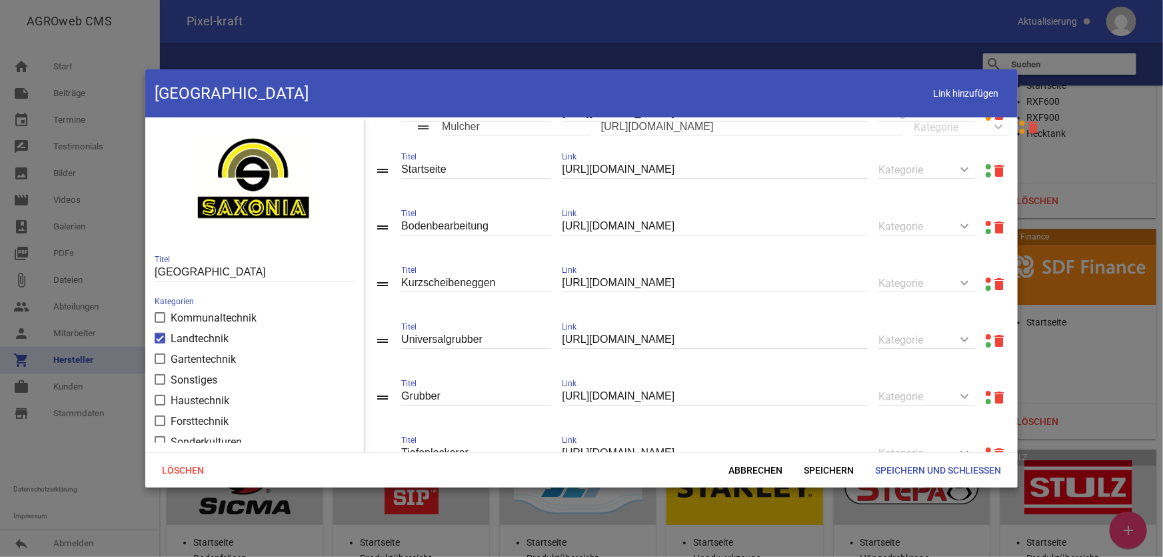
scroll to position [0, 0]
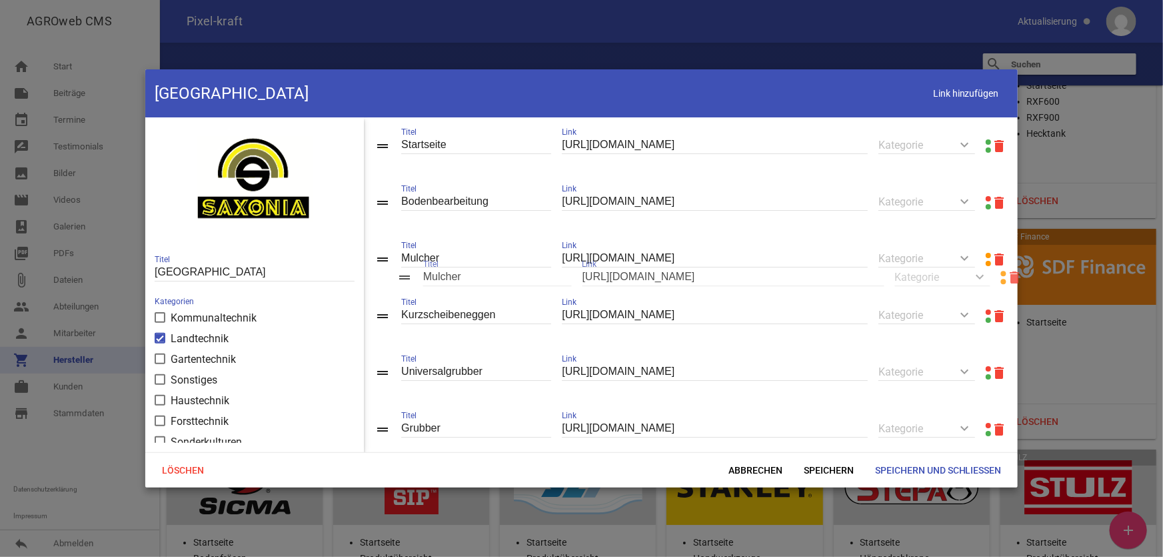
drag, startPoint x: 386, startPoint y: 399, endPoint x: 407, endPoint y: 273, distance: 127.8
click at [824, 446] on span "Speichern" at bounding box center [828, 470] width 71 height 24
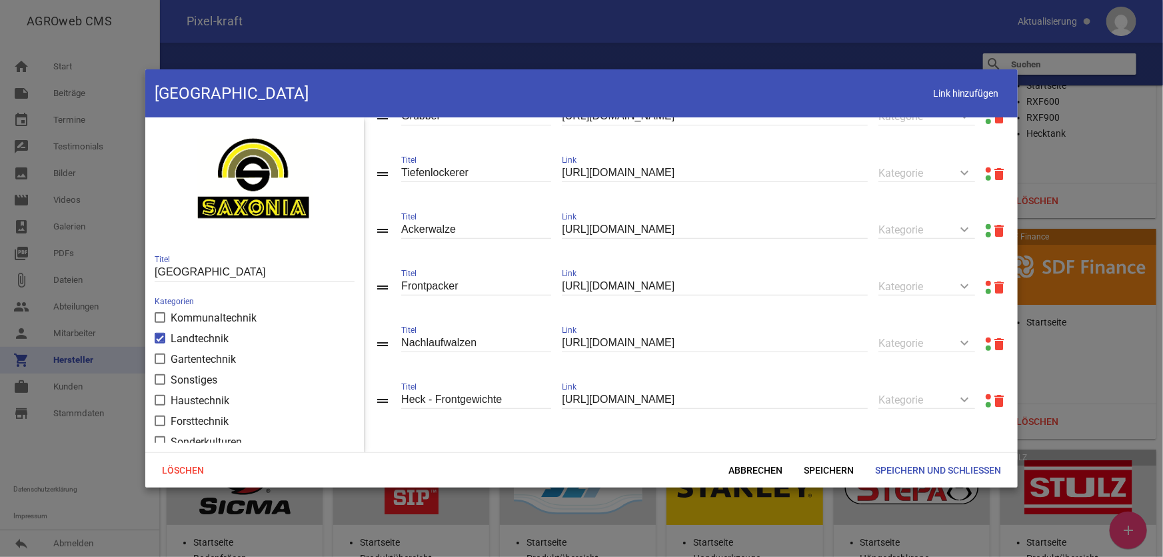
scroll to position [319, 0]
drag, startPoint x: 937, startPoint y: 91, endPoint x: 922, endPoint y: 101, distance: 18.3
click at [937, 91] on span "Link hinzufügen" at bounding box center [966, 93] width 85 height 27
click at [658, 399] on input "text" at bounding box center [715, 400] width 306 height 18
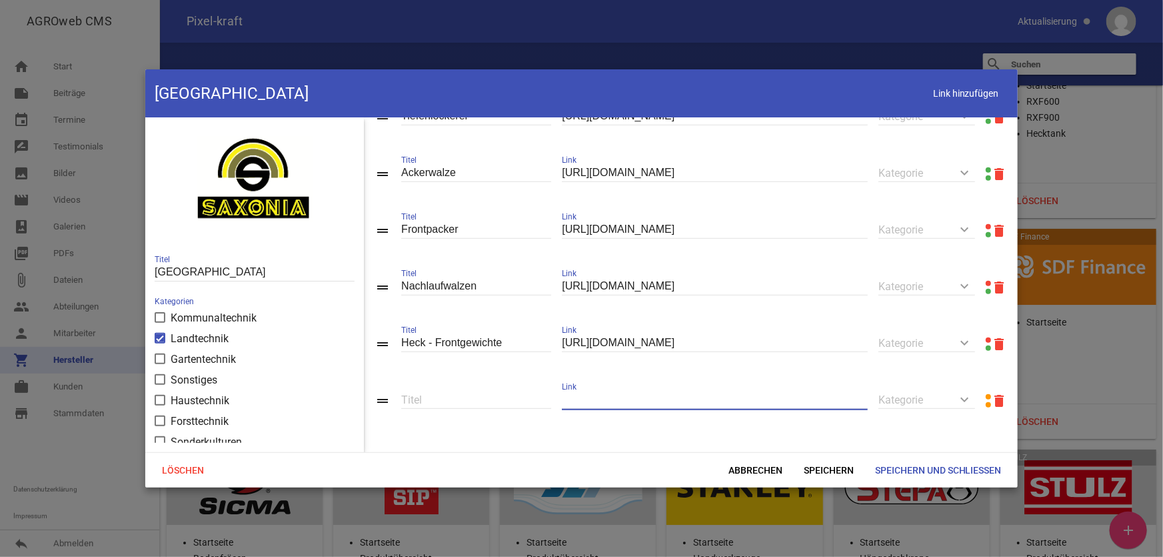
paste input "[URL][DOMAIN_NAME]"
type input "[URL][DOMAIN_NAME]"
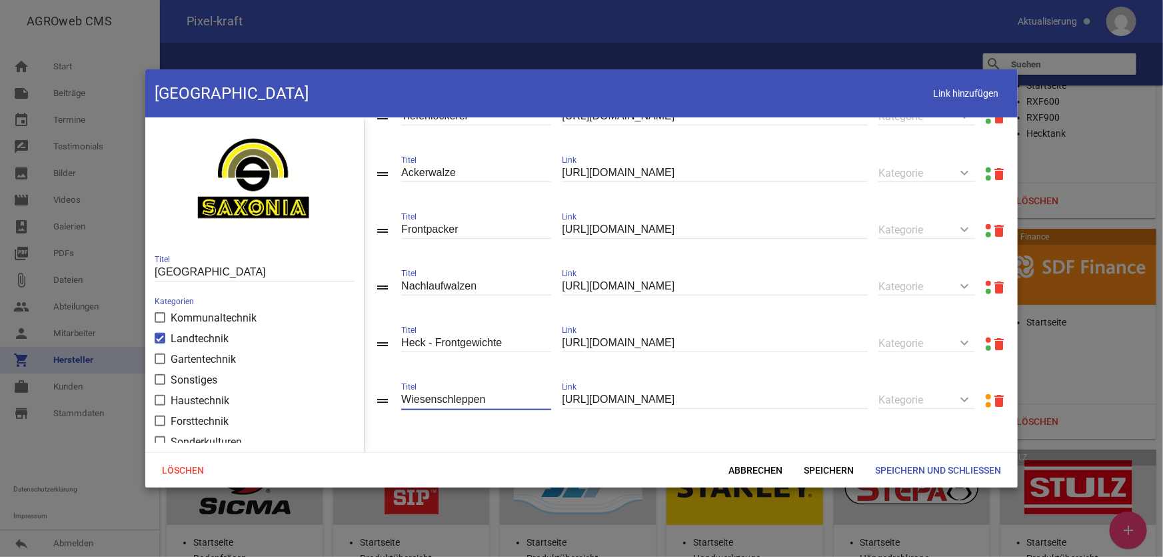
type input "Wiesenschleppen"
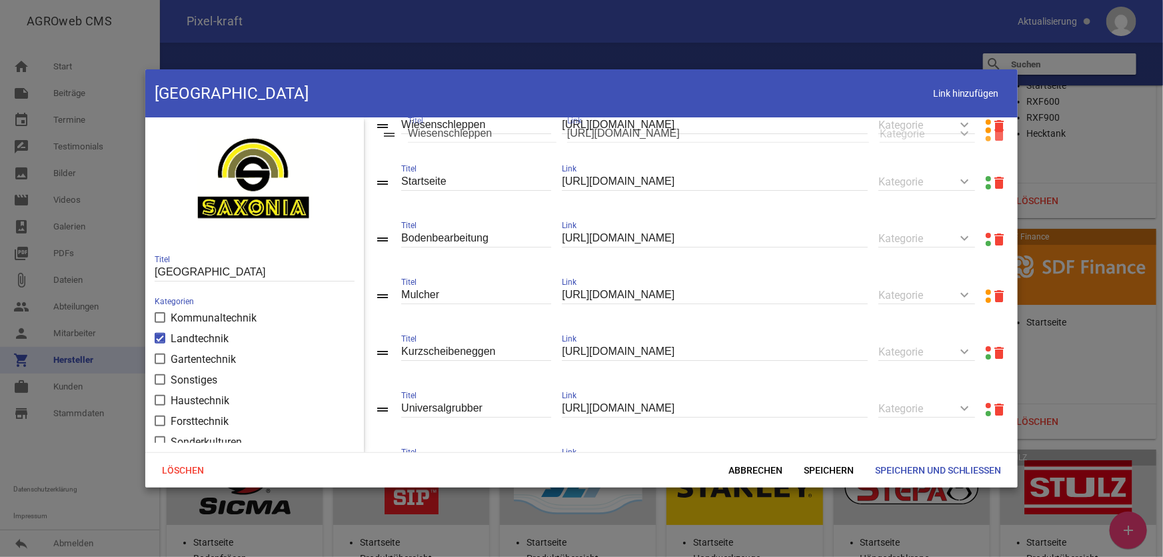
scroll to position [0, 0]
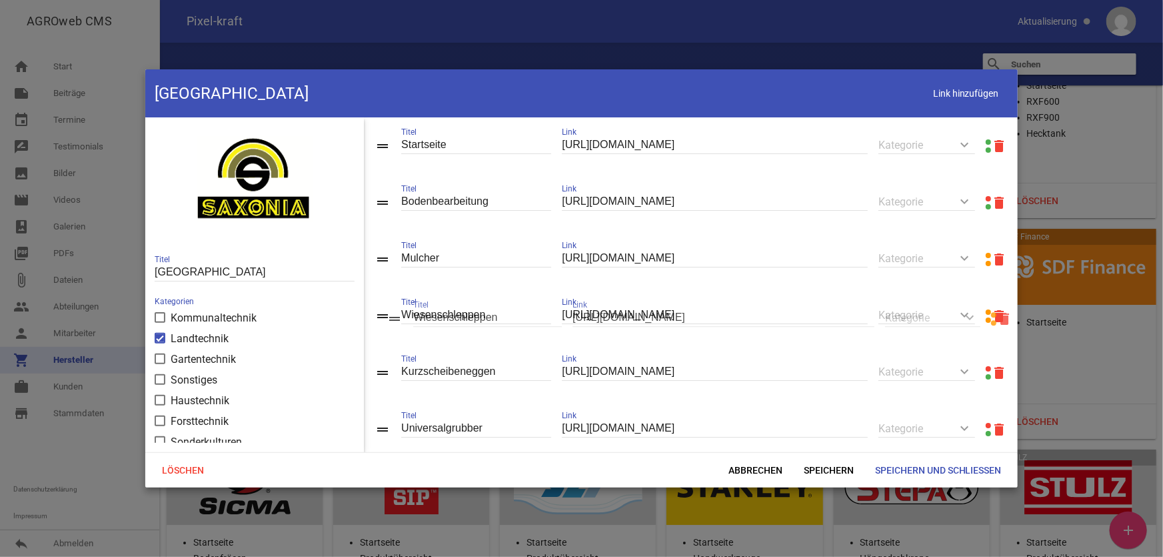
drag, startPoint x: 381, startPoint y: 402, endPoint x: 393, endPoint y: 320, distance: 82.9
click at [816, 446] on span "Speichern" at bounding box center [828, 470] width 71 height 24
click at [948, 94] on span "Link hinzufügen" at bounding box center [966, 93] width 85 height 27
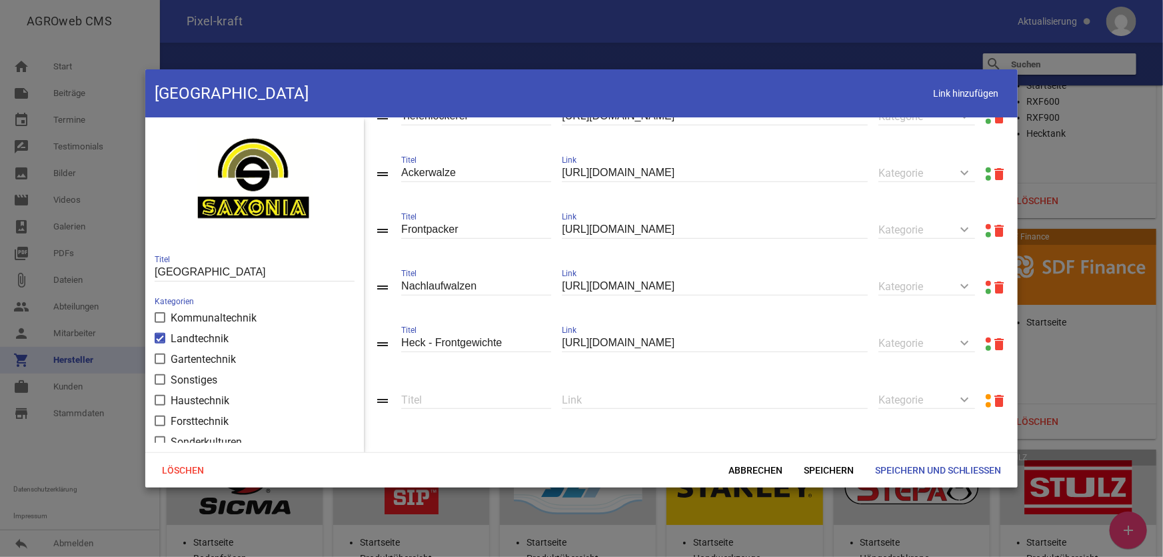
scroll to position [433, 0]
click at [714, 397] on input "text" at bounding box center [715, 400] width 306 height 18
paste input "[URL][DOMAIN_NAME]"
type input "[URL][DOMAIN_NAME]"
type input "Wasserfässer"
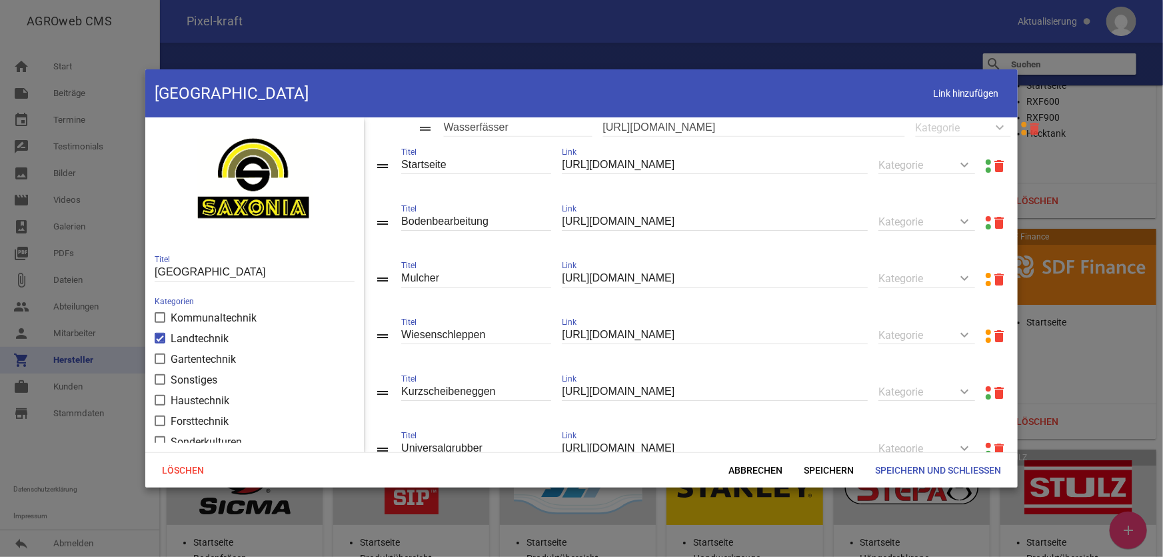
scroll to position [0, 0]
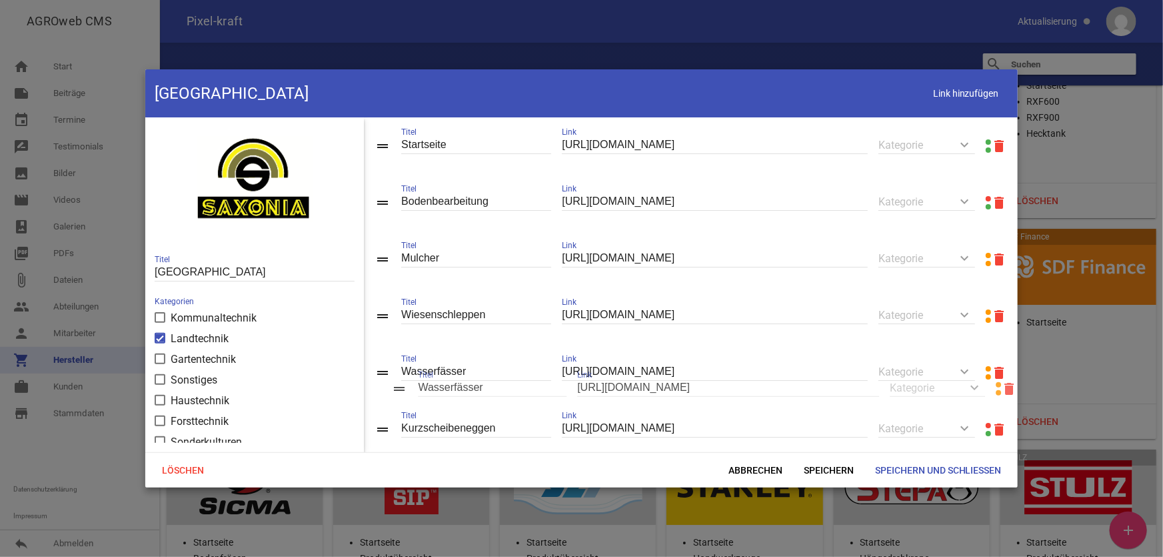
drag, startPoint x: 382, startPoint y: 400, endPoint x: 403, endPoint y: 382, distance: 27.9
click at [831, 446] on span "Speichern" at bounding box center [828, 470] width 71 height 24
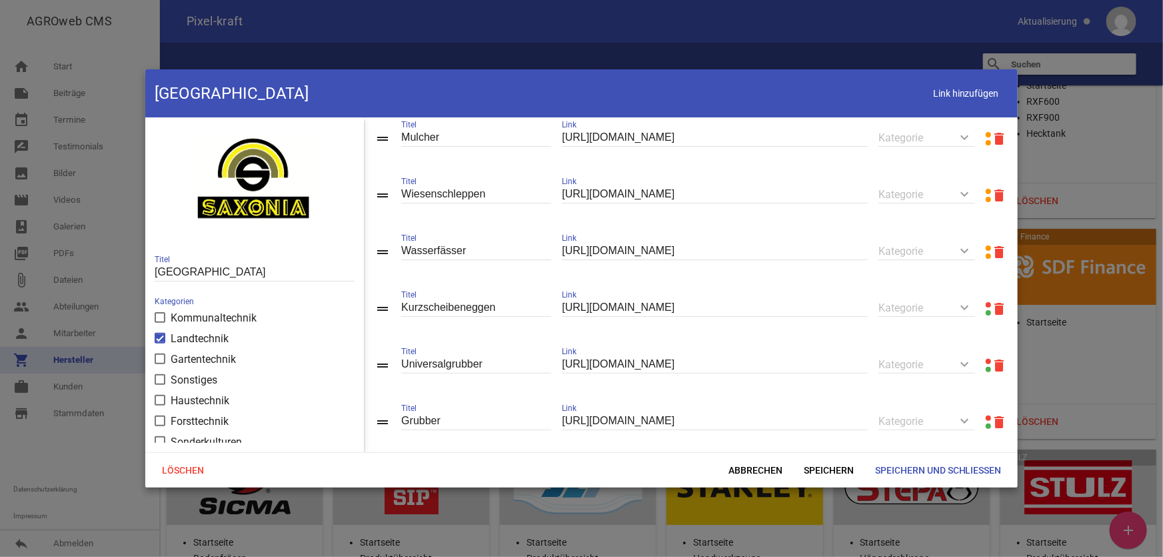
scroll to position [181, 0]
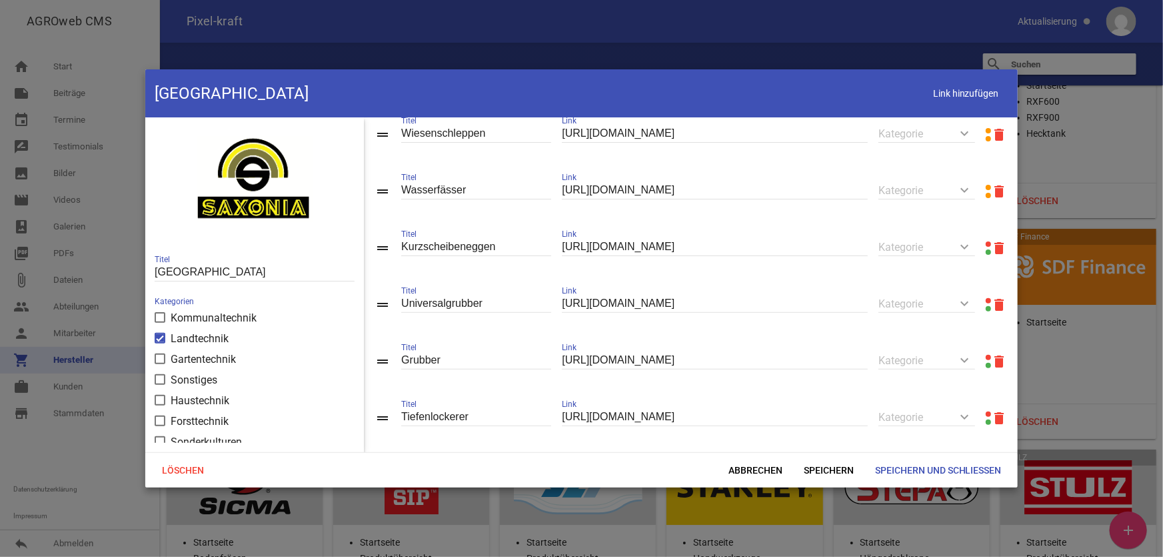
click at [969, 247] on link at bounding box center [988, 243] width 5 height 5
click at [969, 303] on link at bounding box center [988, 300] width 5 height 5
click at [969, 360] on link at bounding box center [988, 357] width 5 height 5
click at [969, 253] on icon "delete" at bounding box center [999, 248] width 16 height 16
click at [969, 252] on icon "delete" at bounding box center [999, 248] width 16 height 16
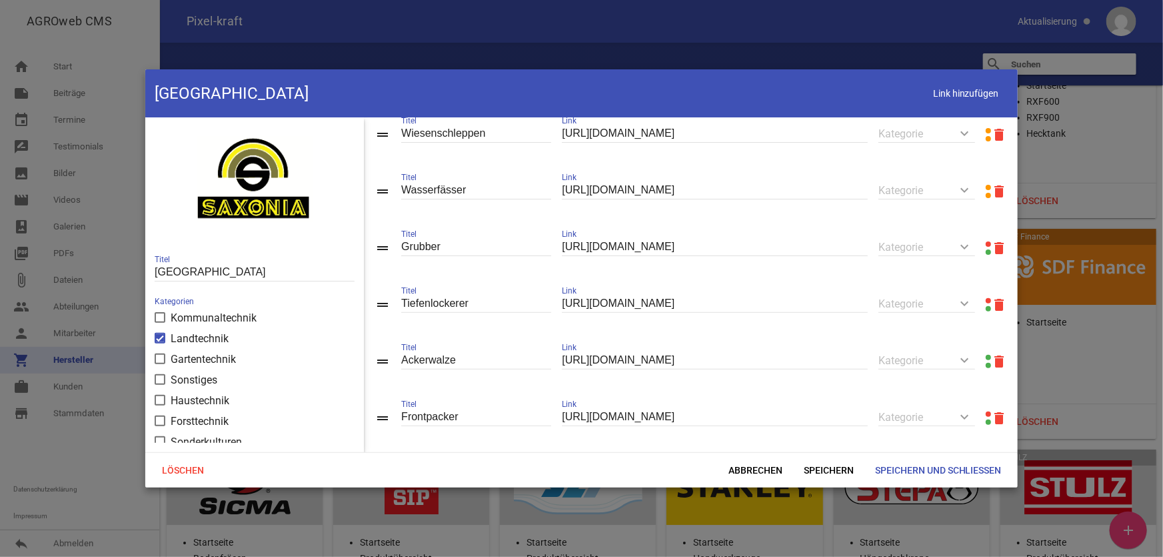
click at [969, 252] on icon "delete" at bounding box center [999, 248] width 16 height 16
click at [842, 446] on span "Speichern" at bounding box center [828, 470] width 71 height 24
click at [969, 303] on link at bounding box center [988, 300] width 5 height 5
click at [969, 307] on icon "delete" at bounding box center [999, 305] width 16 height 16
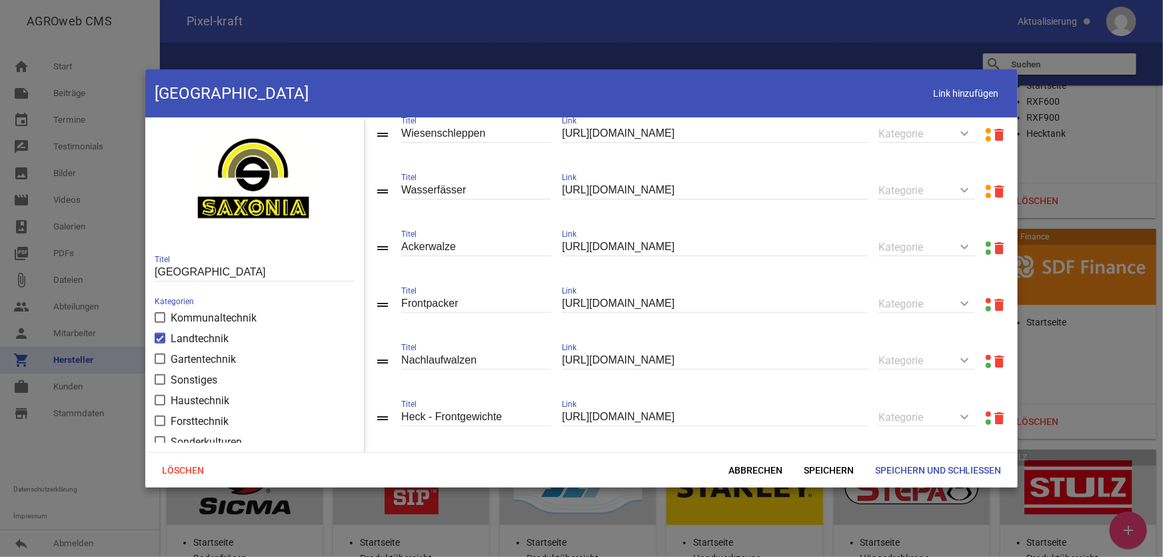
scroll to position [147, 0]
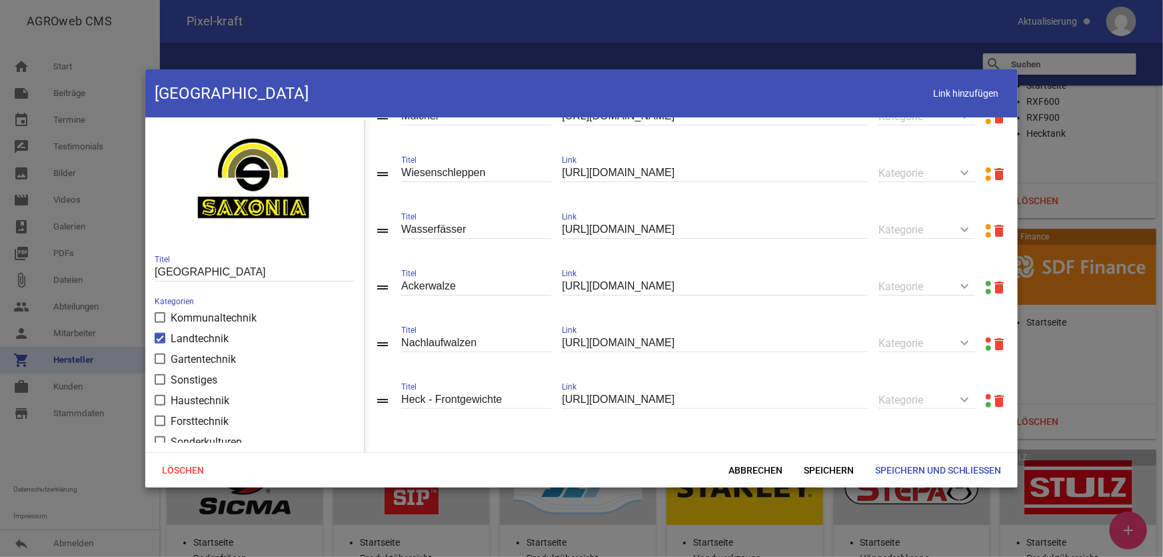
click at [969, 338] on link at bounding box center [988, 339] width 5 height 5
click at [969, 344] on icon "delete" at bounding box center [999, 344] width 16 height 16
click at [969, 396] on link at bounding box center [988, 396] width 5 height 5
click at [969, 400] on icon "delete" at bounding box center [999, 401] width 16 height 16
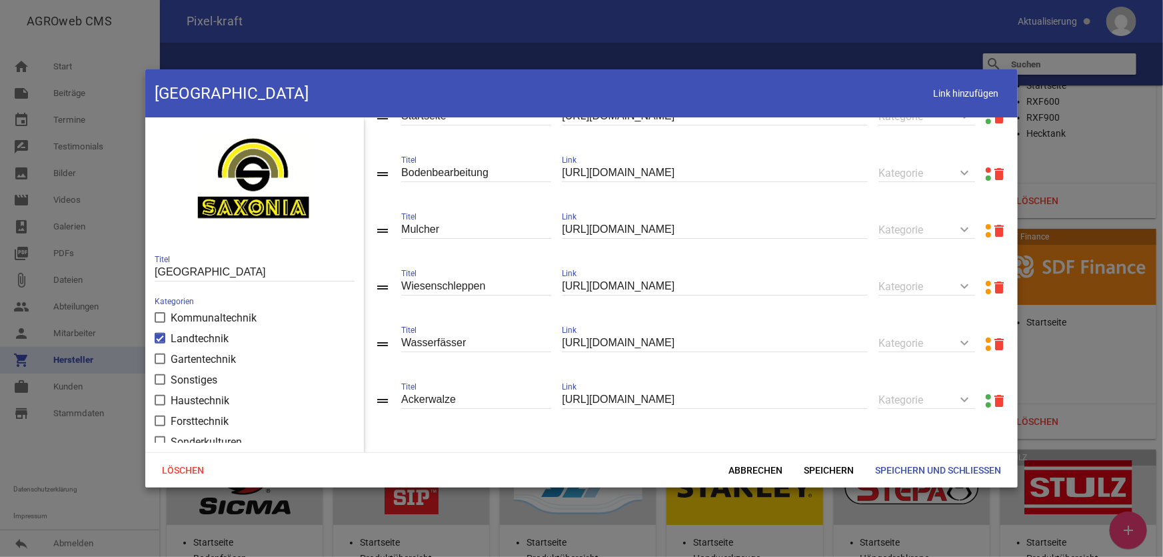
scroll to position [32, 0]
click at [920, 446] on span "Speichern und Schließen" at bounding box center [938, 470] width 148 height 24
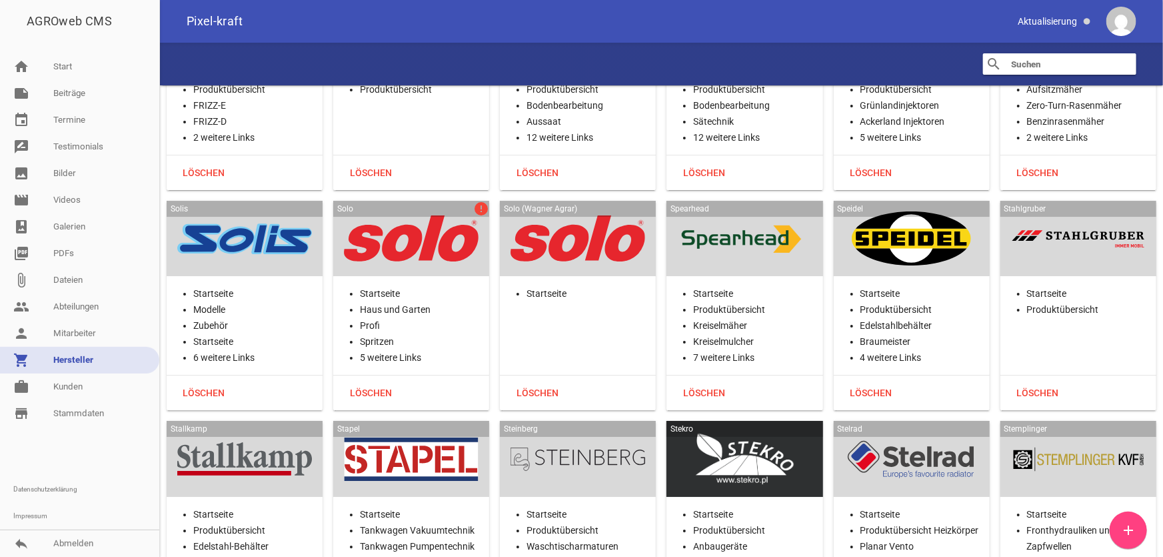
scroll to position [27880, 0]
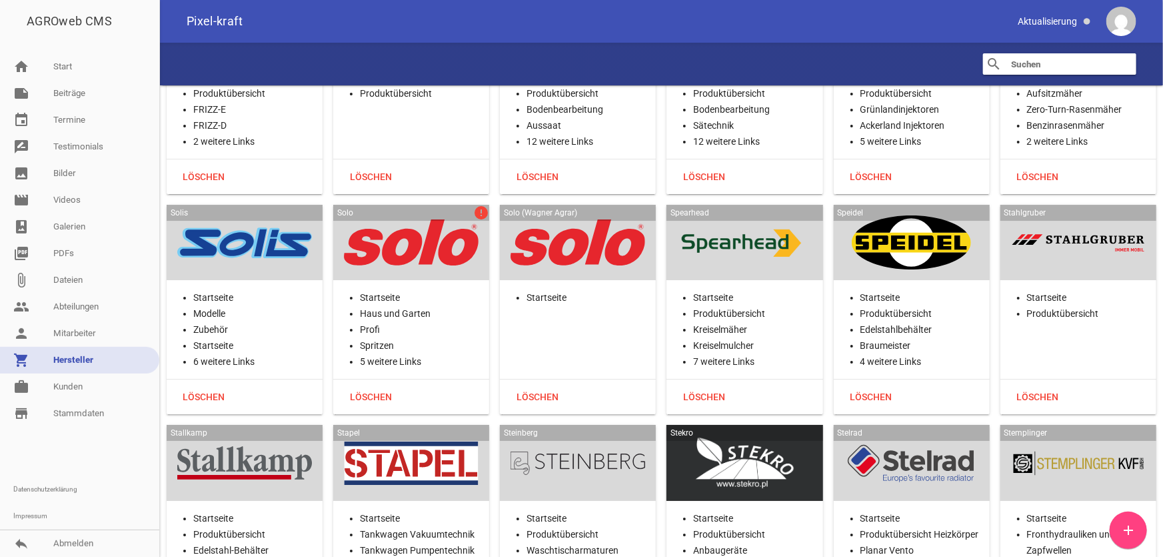
click at [387, 215] on div at bounding box center [411, 242] width 135 height 55
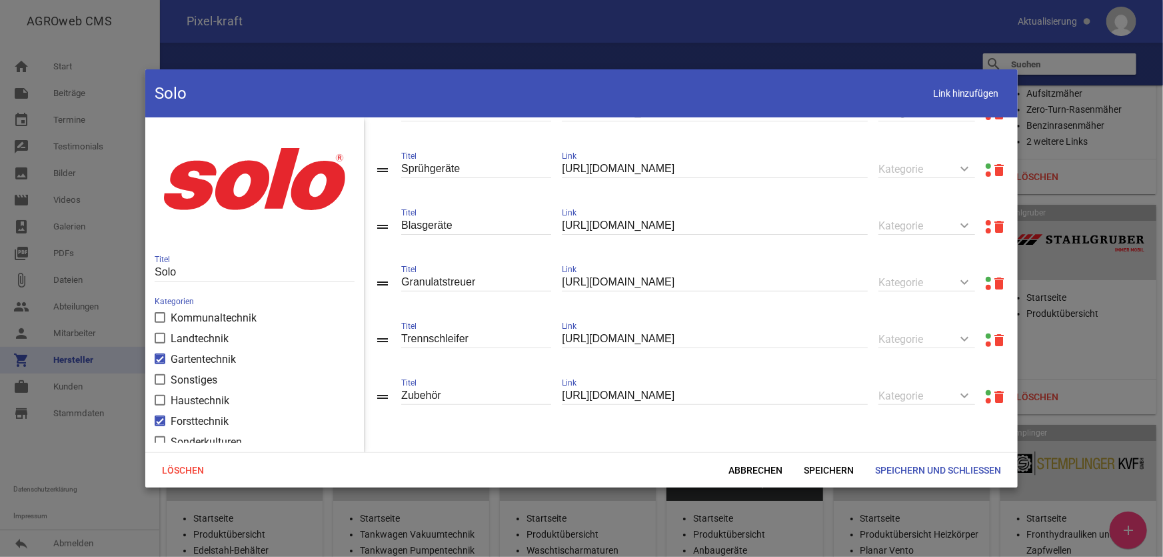
scroll to position [235, 0]
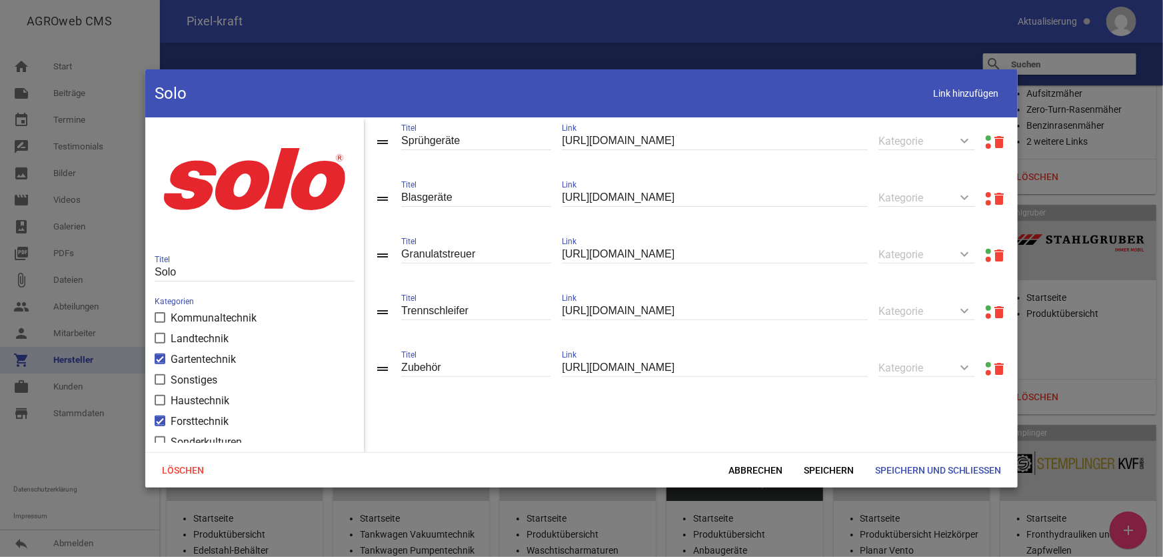
click at [969, 192] on link at bounding box center [988, 194] width 5 height 5
click at [969, 195] on icon "delete" at bounding box center [999, 199] width 16 height 16
click at [924, 446] on span "Speichern und Schließen" at bounding box center [938, 470] width 148 height 24
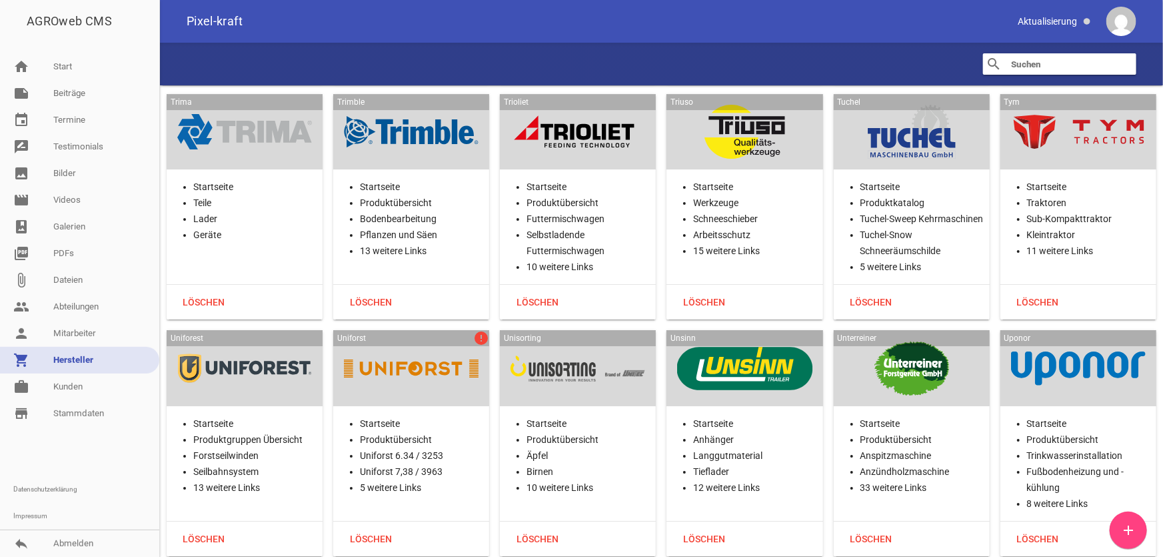
scroll to position [30486, 0]
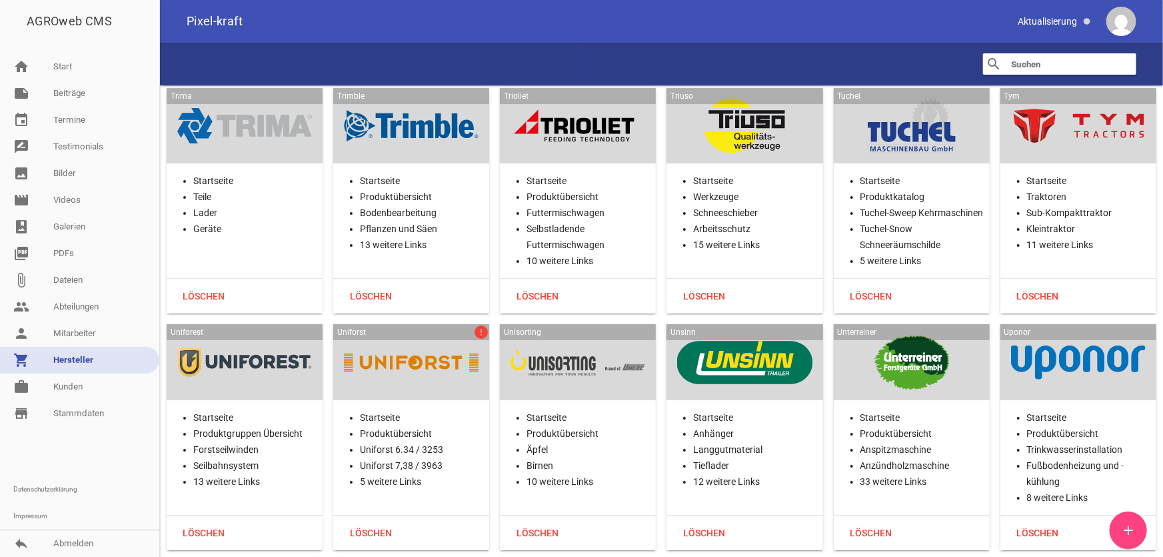
click at [465, 335] on div at bounding box center [411, 362] width 135 height 55
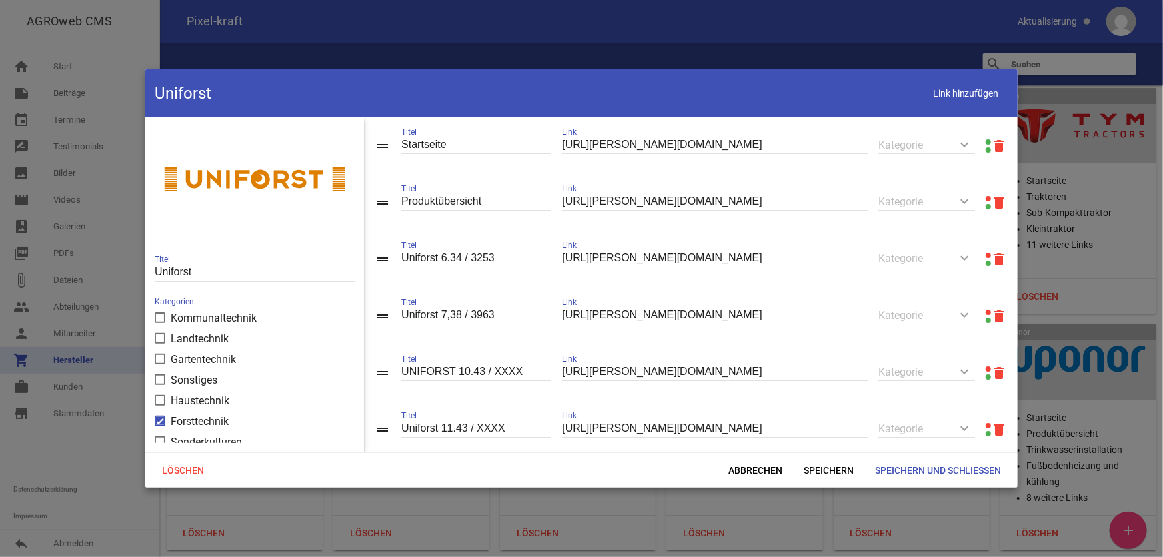
click at [969, 198] on link at bounding box center [988, 198] width 5 height 5
click at [969, 141] on link at bounding box center [988, 141] width 5 height 5
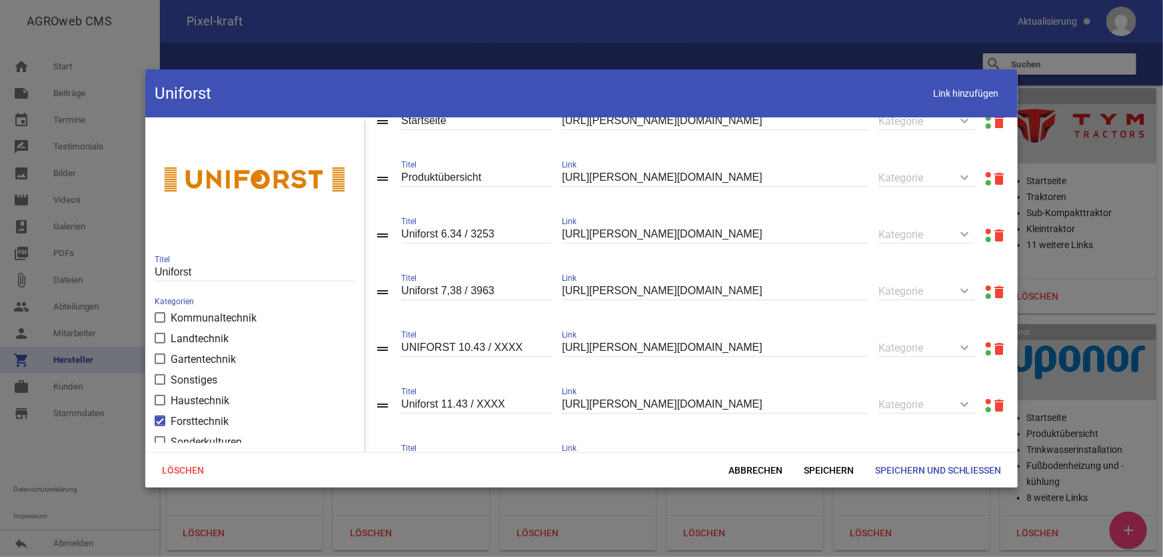
scroll to position [0, 0]
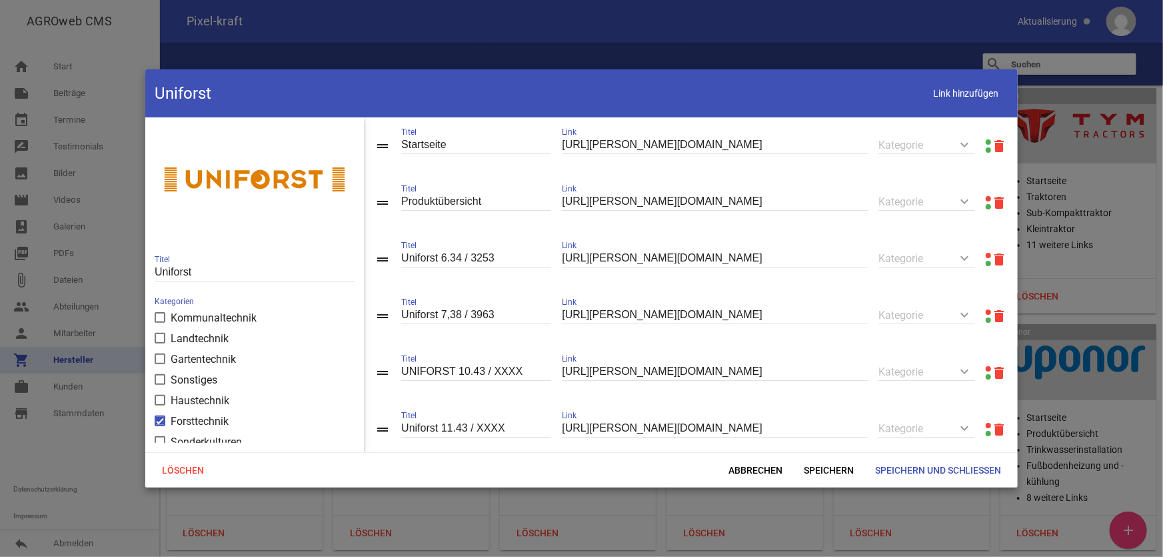
click at [969, 201] on icon "delete" at bounding box center [999, 203] width 16 height 16
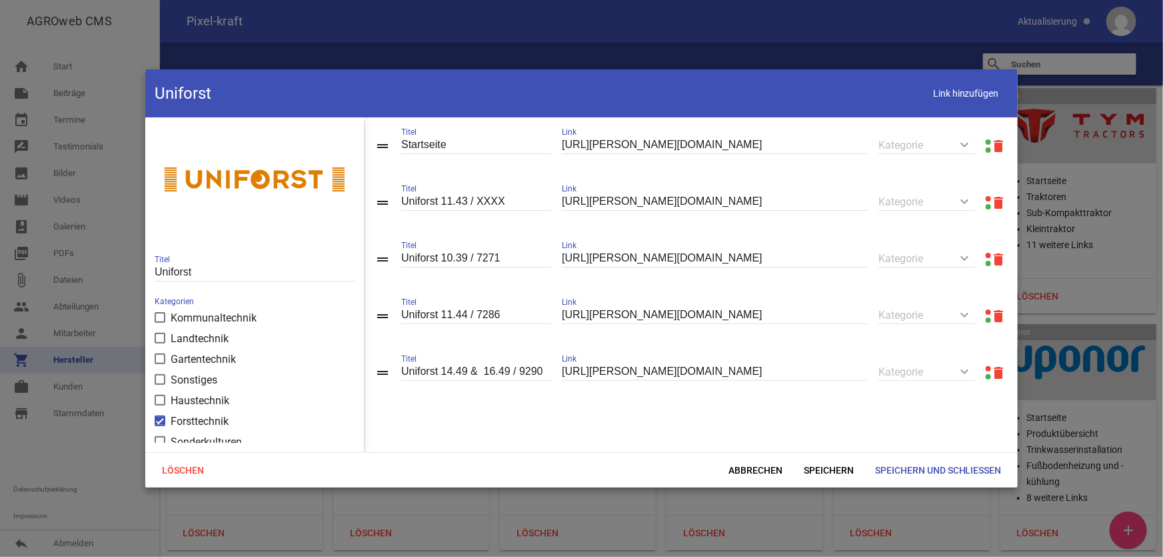
click at [969, 201] on icon "delete" at bounding box center [999, 203] width 16 height 16
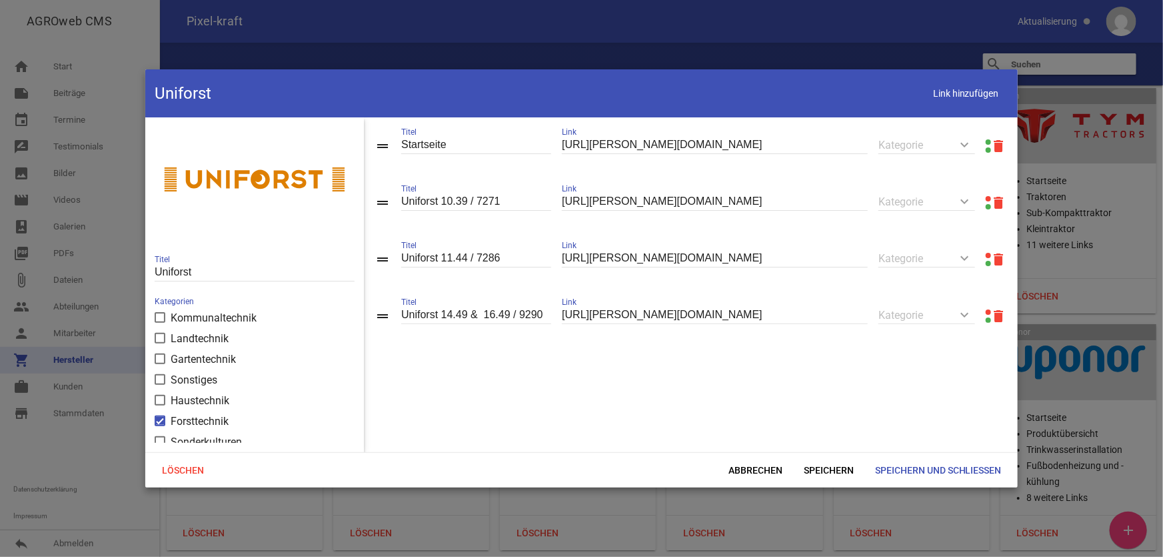
click at [969, 201] on icon "delete" at bounding box center [999, 203] width 16 height 16
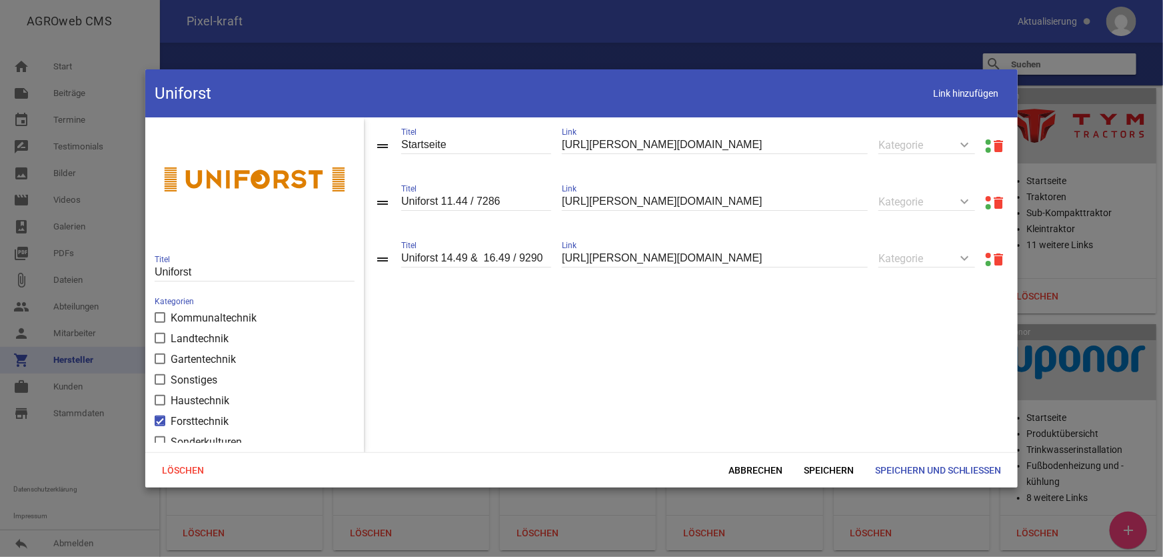
click at [969, 201] on icon "delete" at bounding box center [999, 203] width 16 height 16
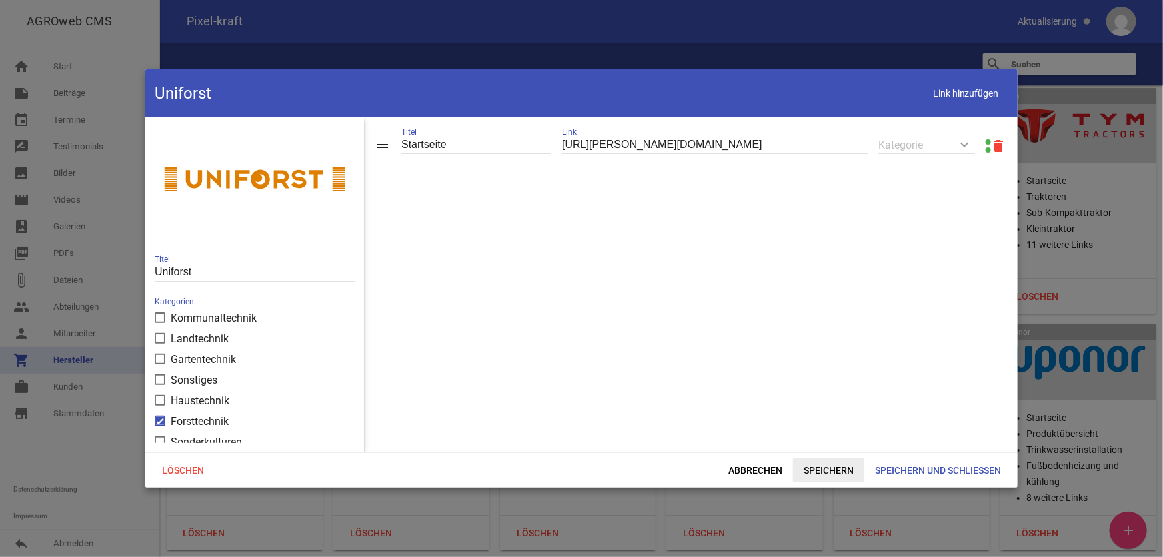
click at [826, 446] on span "Speichern" at bounding box center [828, 470] width 71 height 24
click at [914, 446] on span "Speichern und Schließen" at bounding box center [938, 470] width 148 height 24
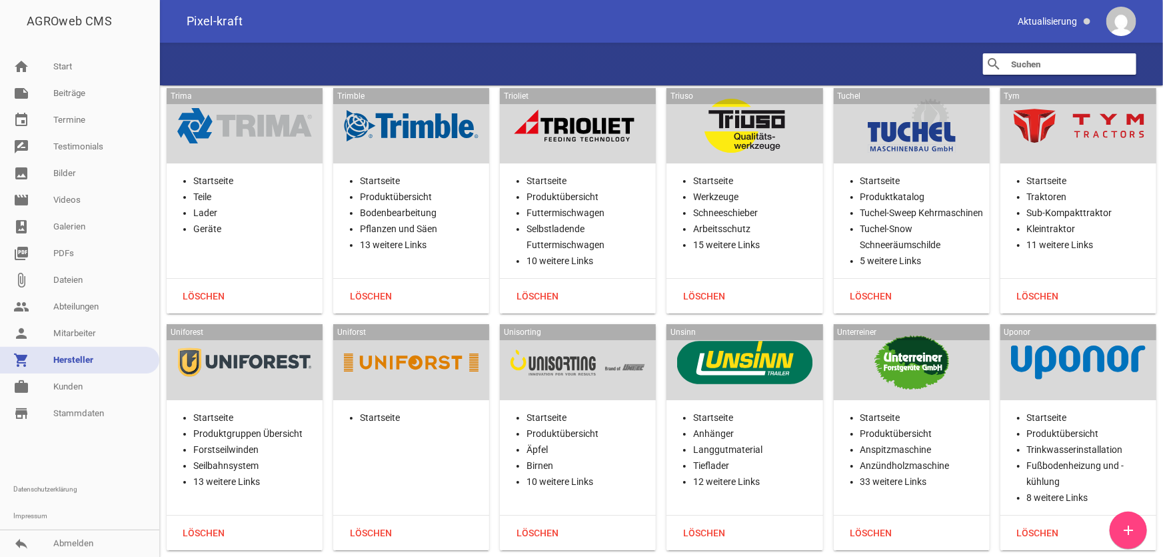
click at [435, 335] on div at bounding box center [411, 362] width 135 height 55
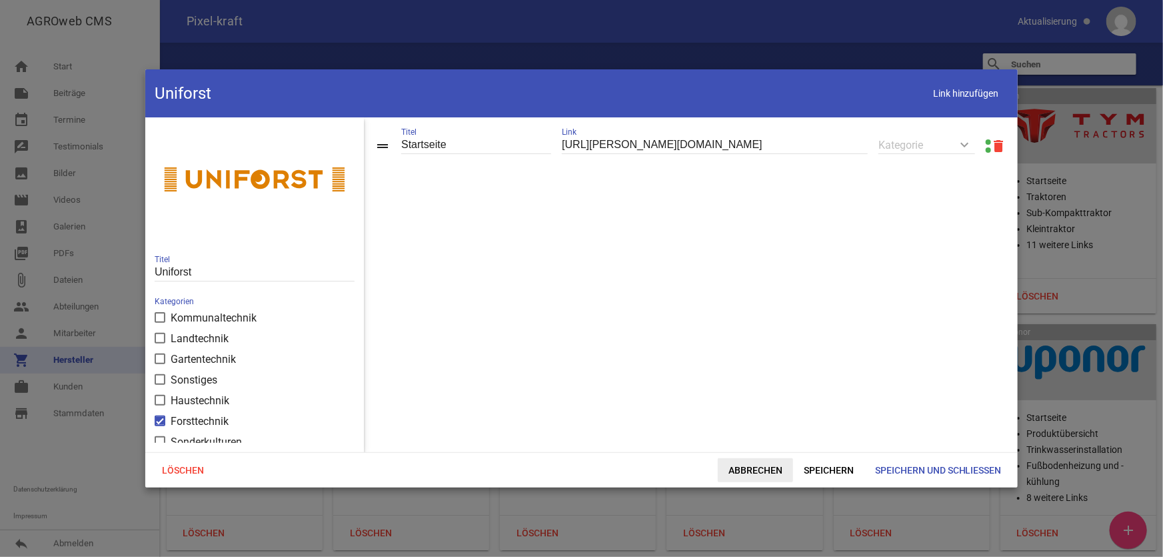
click at [752, 446] on span "Abbrechen" at bounding box center [755, 470] width 75 height 24
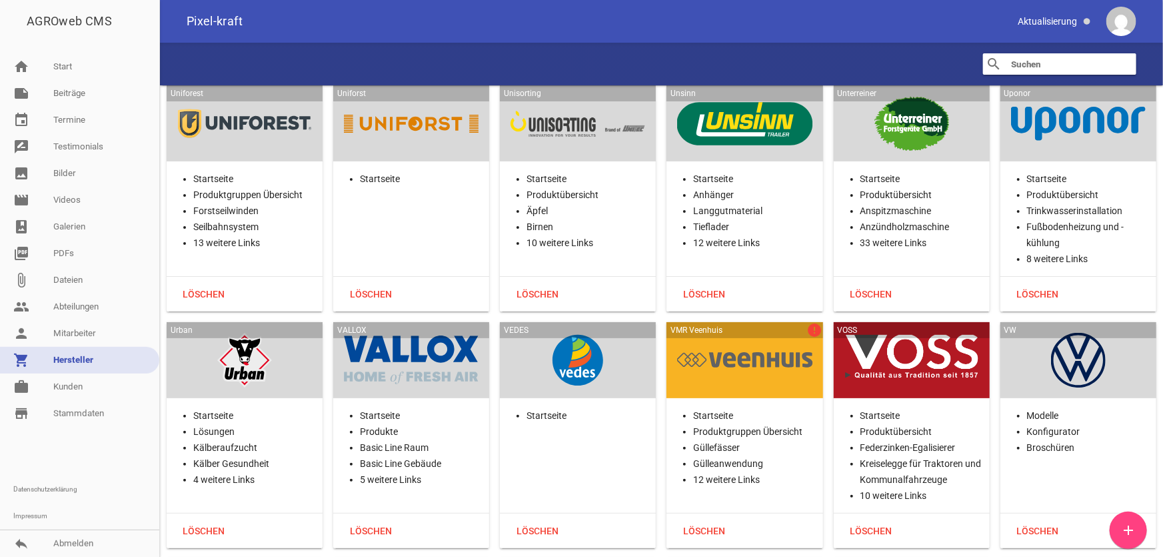
scroll to position [30728, 0]
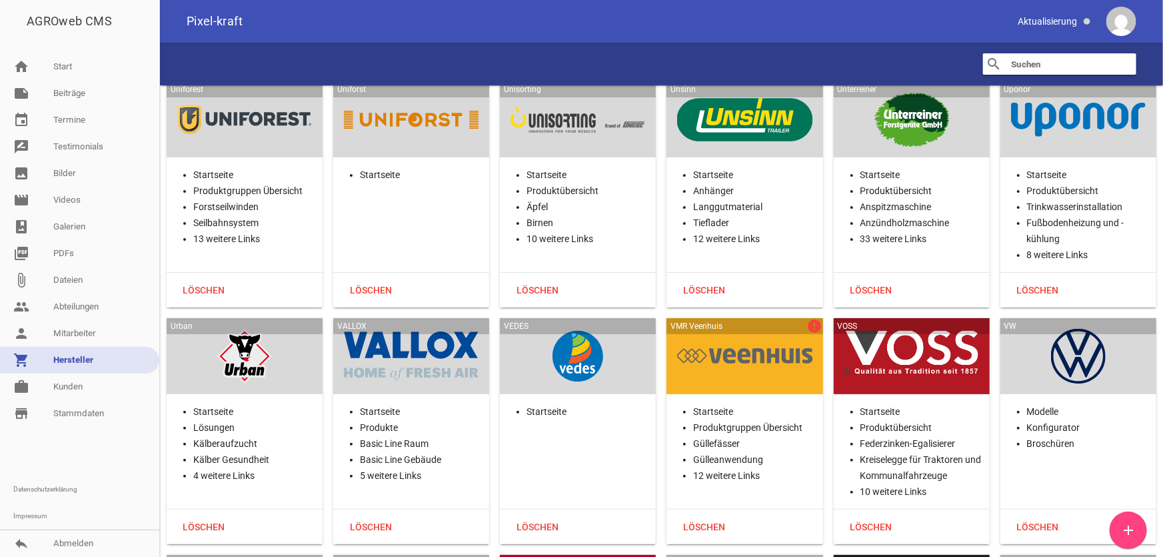
click at [706, 329] on div at bounding box center [744, 356] width 135 height 55
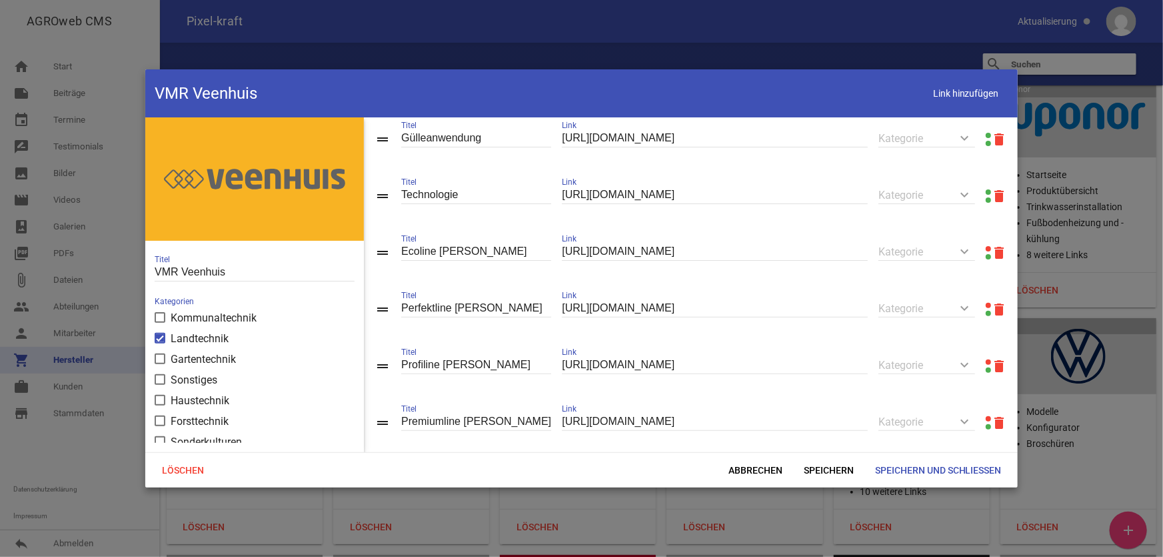
scroll to position [181, 0]
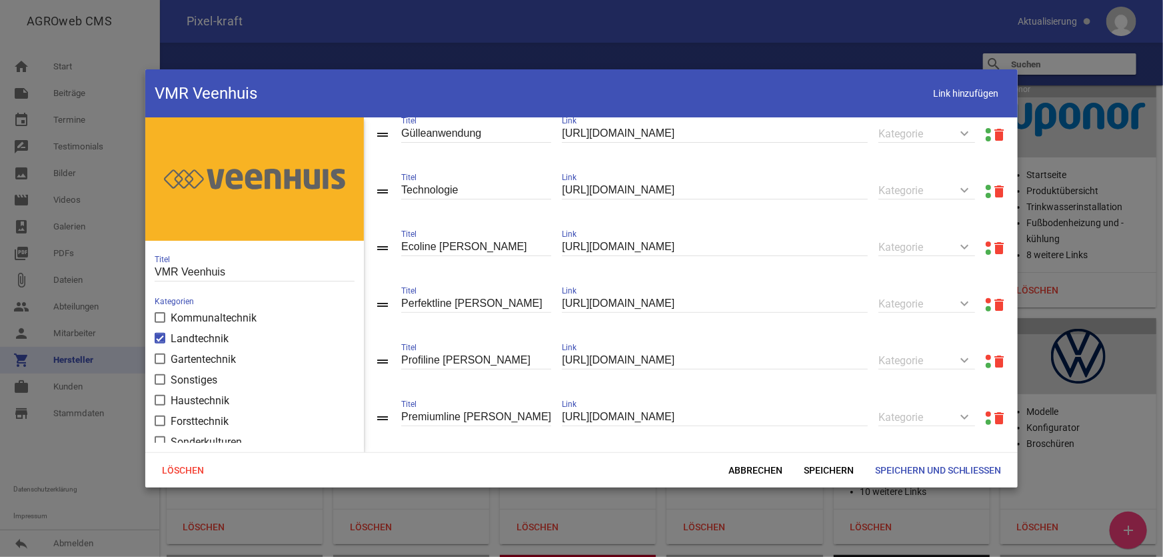
click at [969, 245] on link at bounding box center [988, 243] width 5 height 5
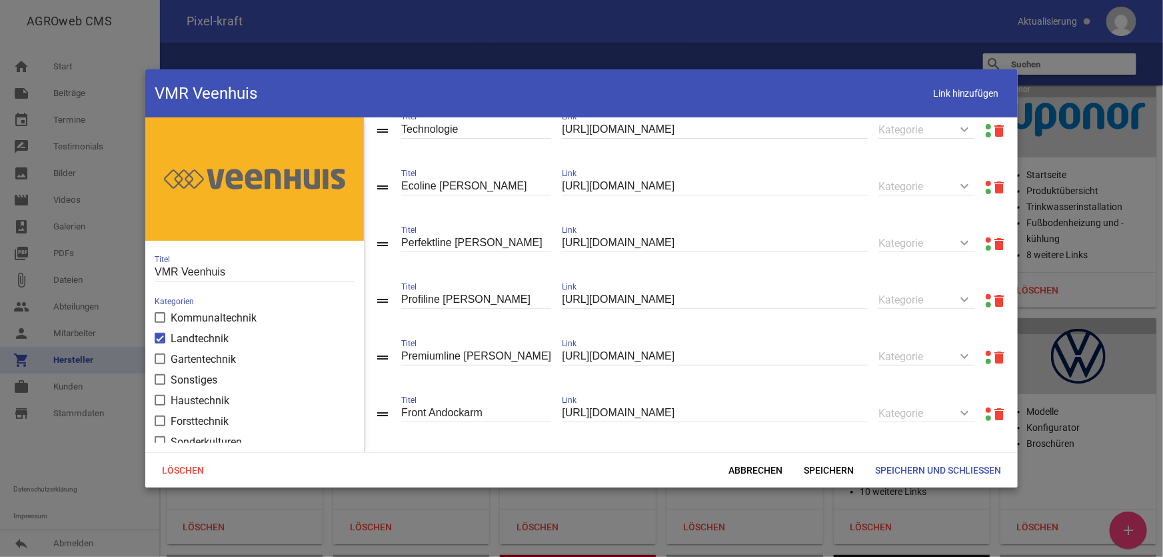
scroll to position [363, 0]
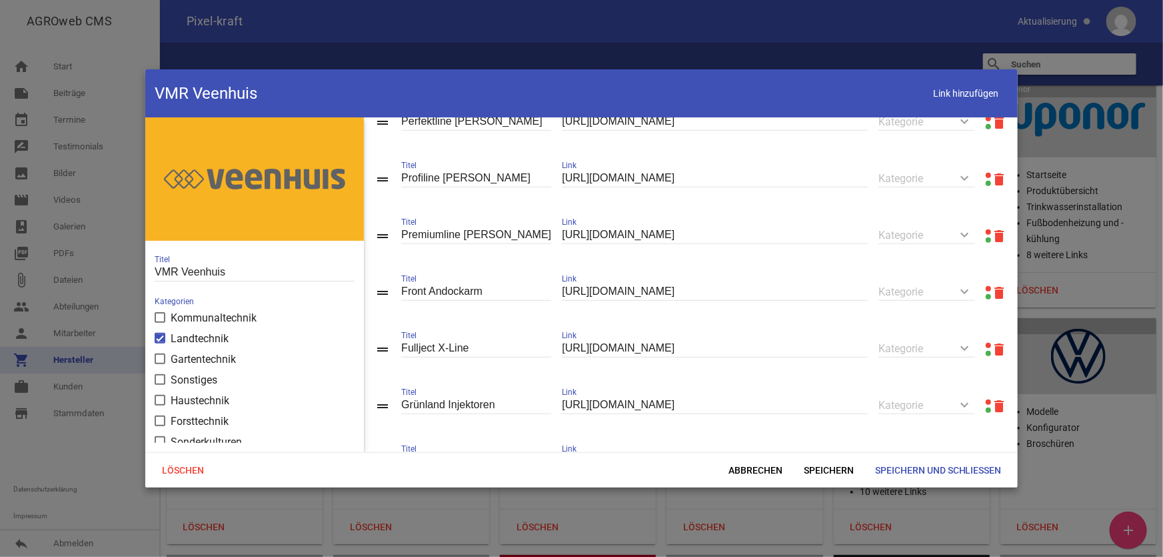
click at [969, 291] on link at bounding box center [988, 288] width 5 height 5
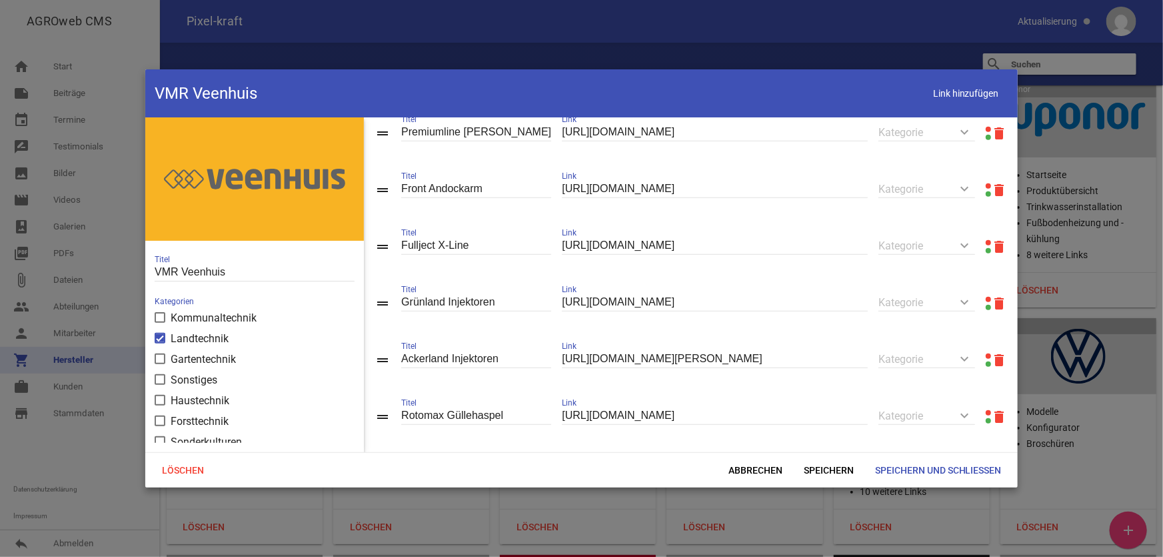
scroll to position [545, 0]
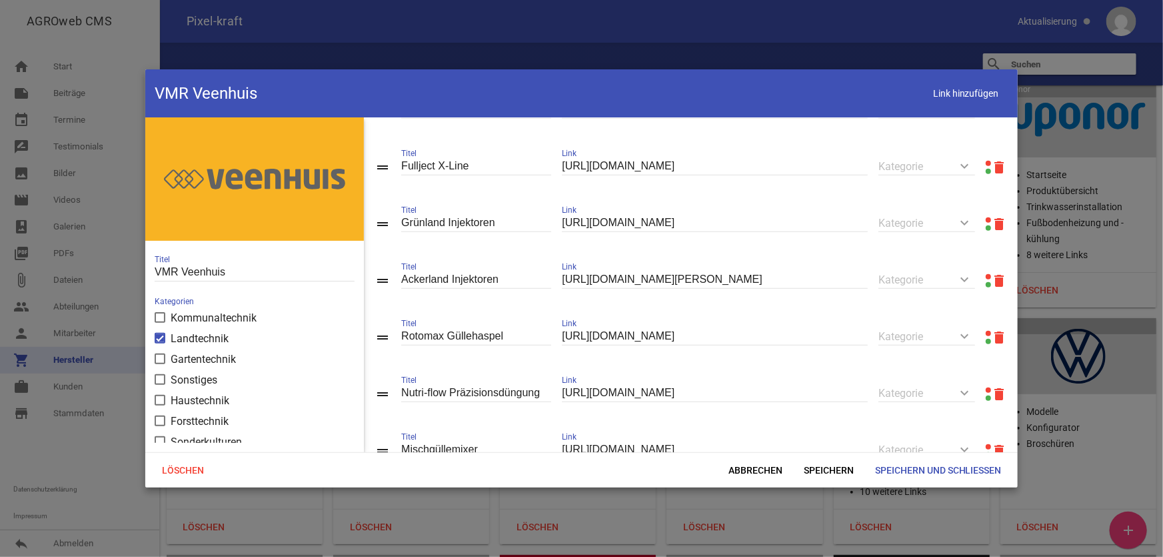
click at [969, 279] on link at bounding box center [988, 276] width 5 height 5
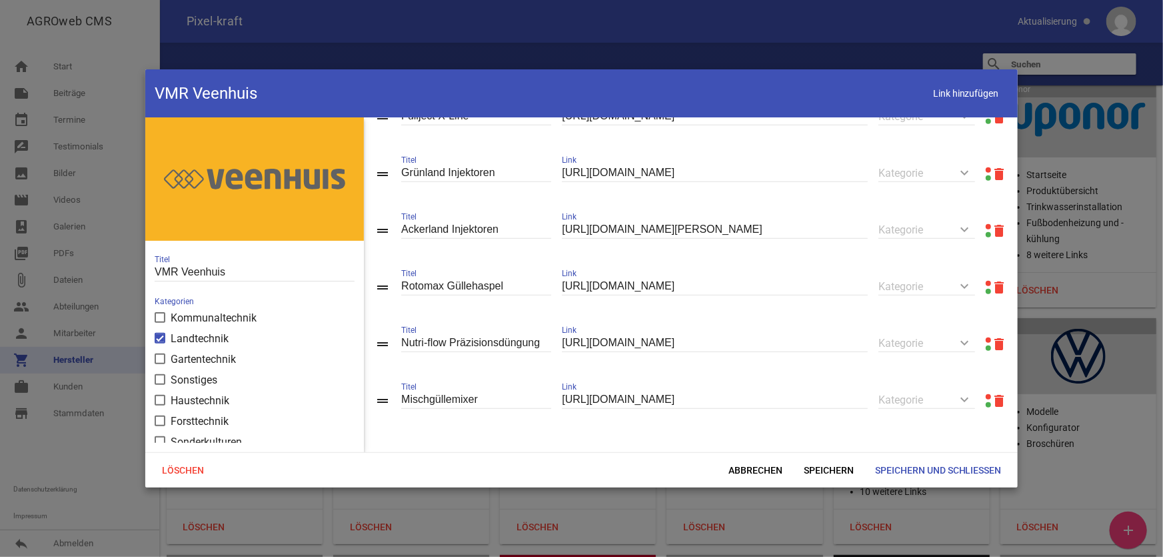
scroll to position [604, 0]
click at [969, 397] on link at bounding box center [988, 396] width 5 height 5
click at [750, 446] on span "Abbrechen" at bounding box center [755, 470] width 75 height 24
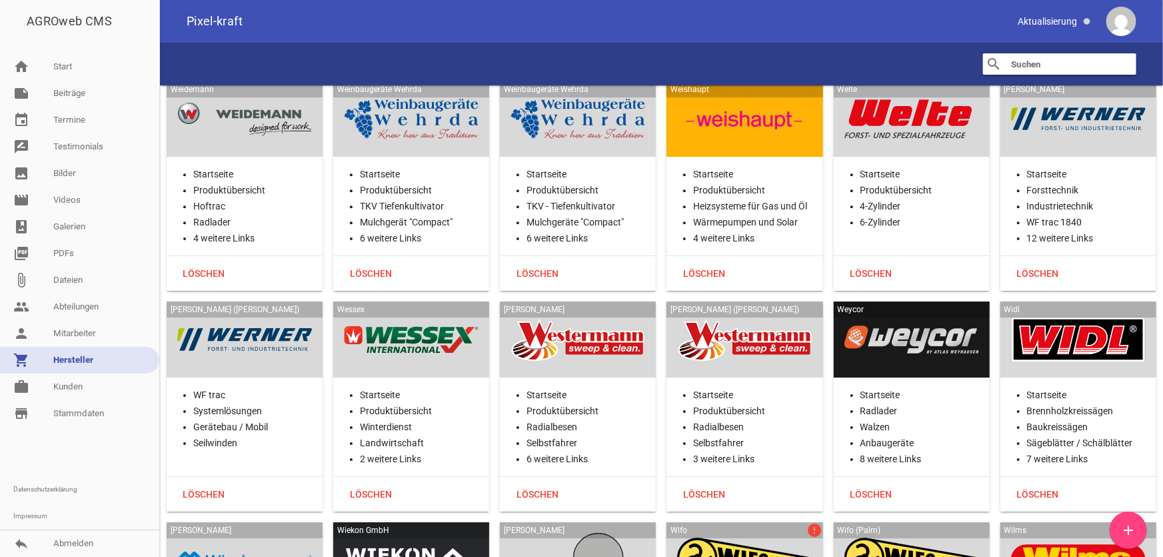
scroll to position [32910, 0]
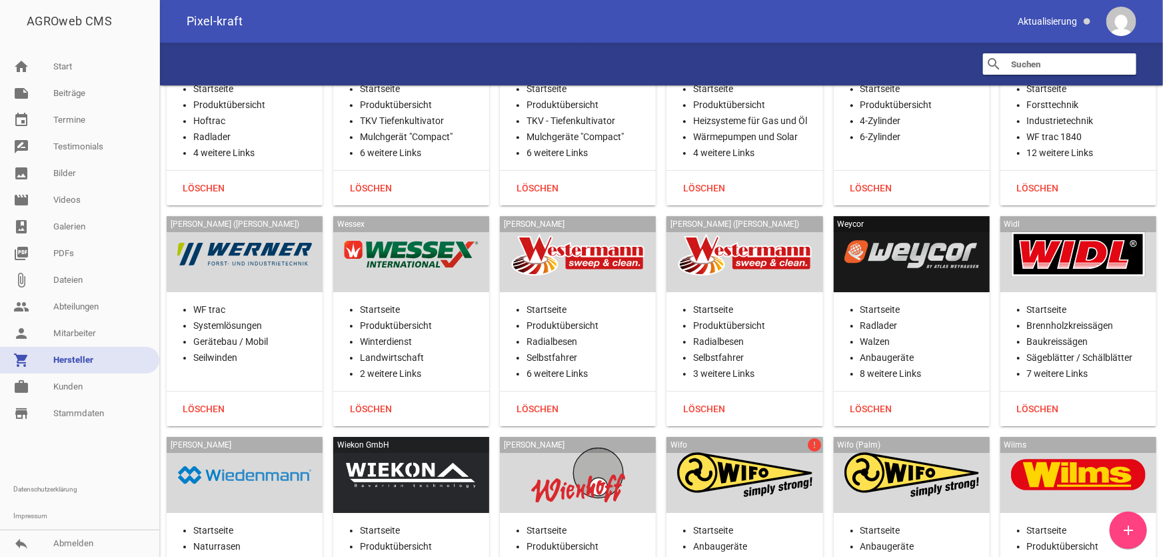
click at [726, 446] on div at bounding box center [744, 474] width 135 height 55
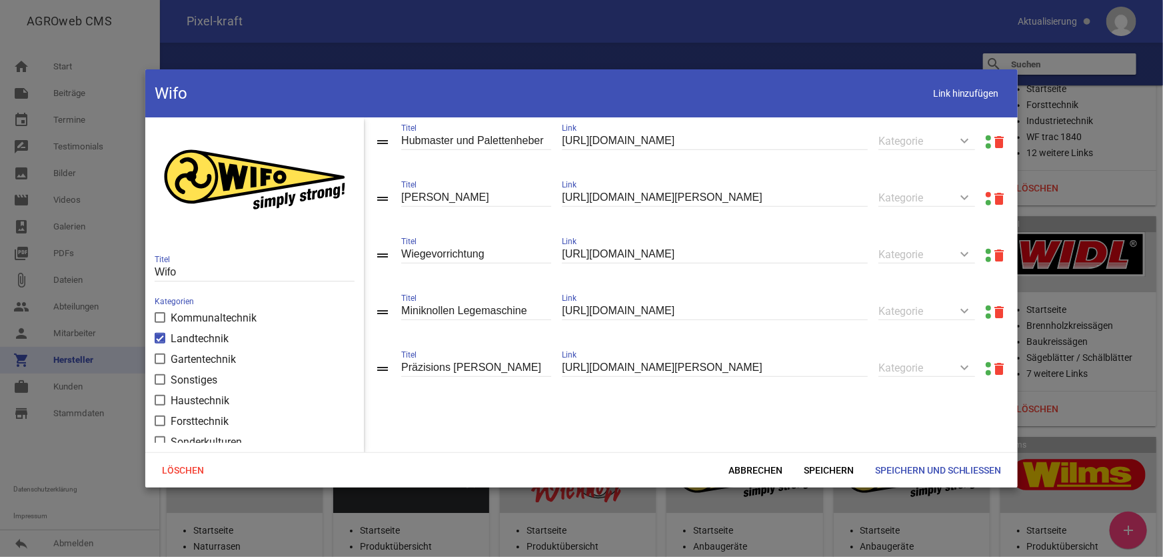
scroll to position [694, 0]
click at [969, 192] on link at bounding box center [988, 194] width 5 height 5
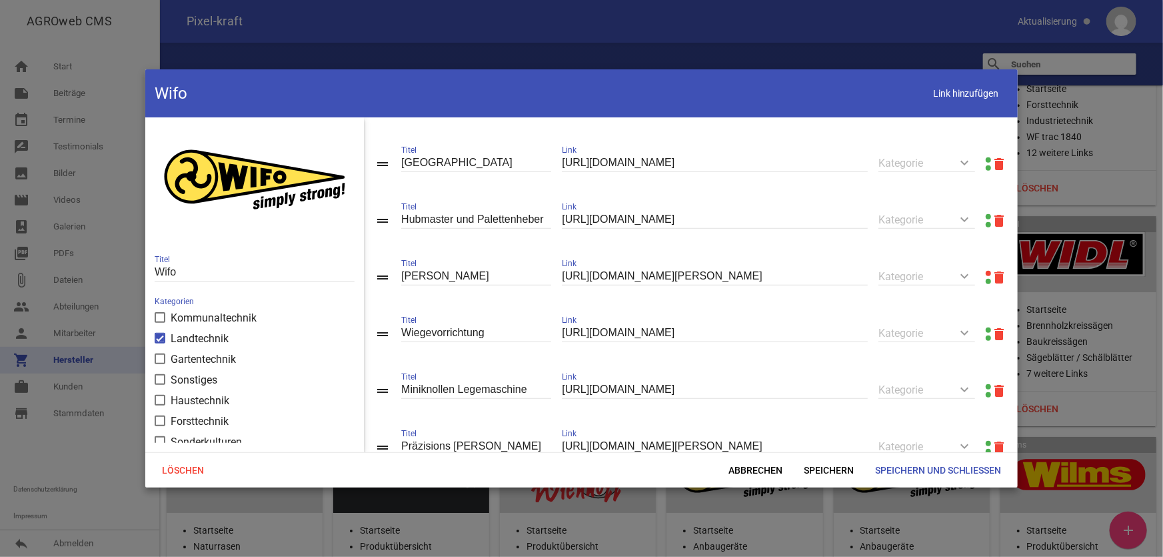
scroll to position [606, 0]
click at [969, 285] on icon "delete" at bounding box center [999, 277] width 16 height 16
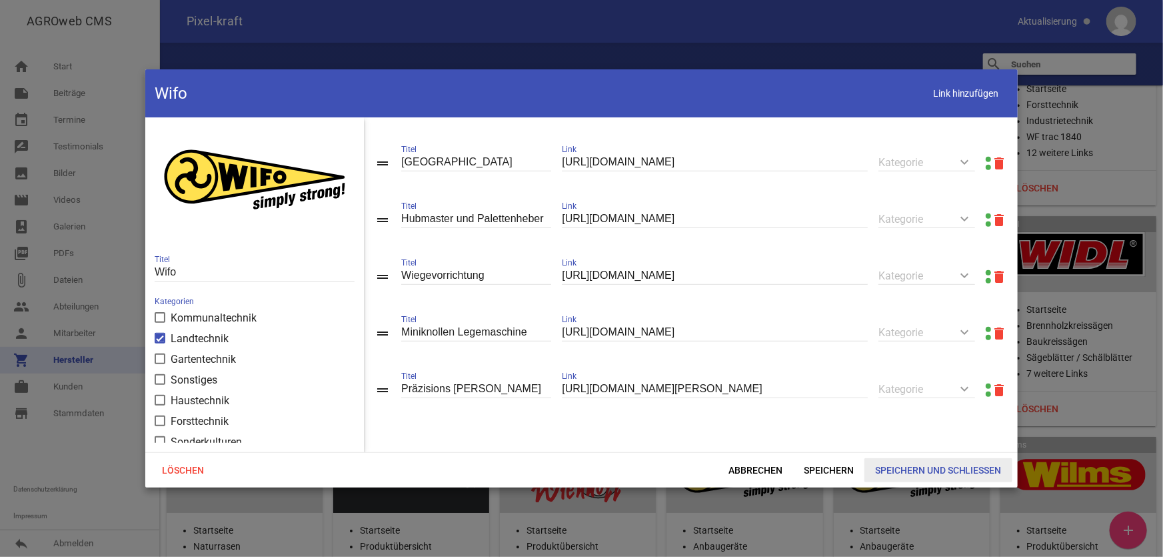
click at [936, 446] on span "Speichern und Schließen" at bounding box center [938, 470] width 148 height 24
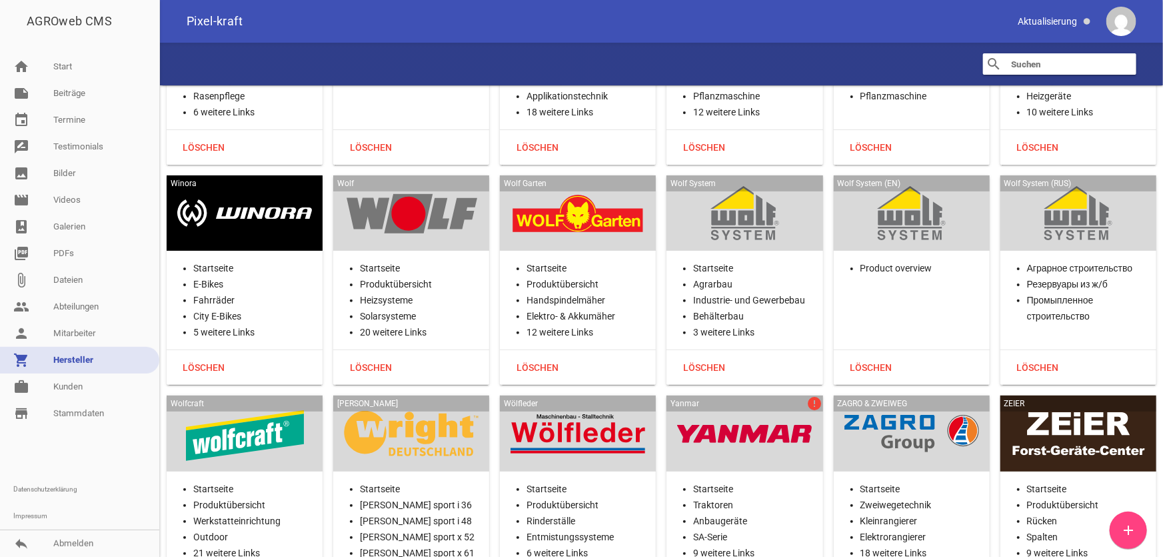
scroll to position [33394, 0]
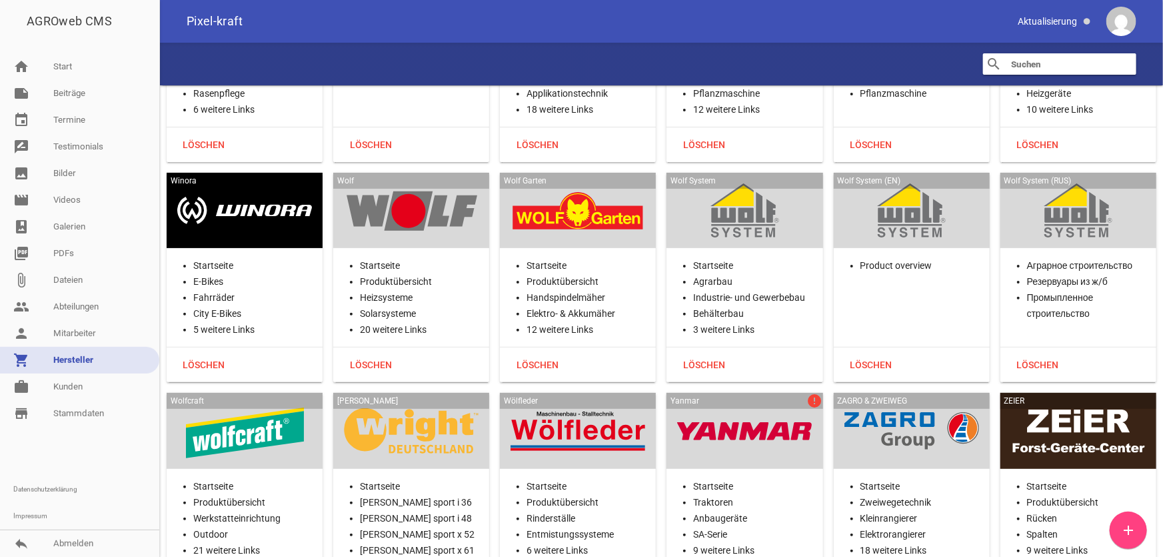
click at [760, 403] on div at bounding box center [744, 430] width 135 height 55
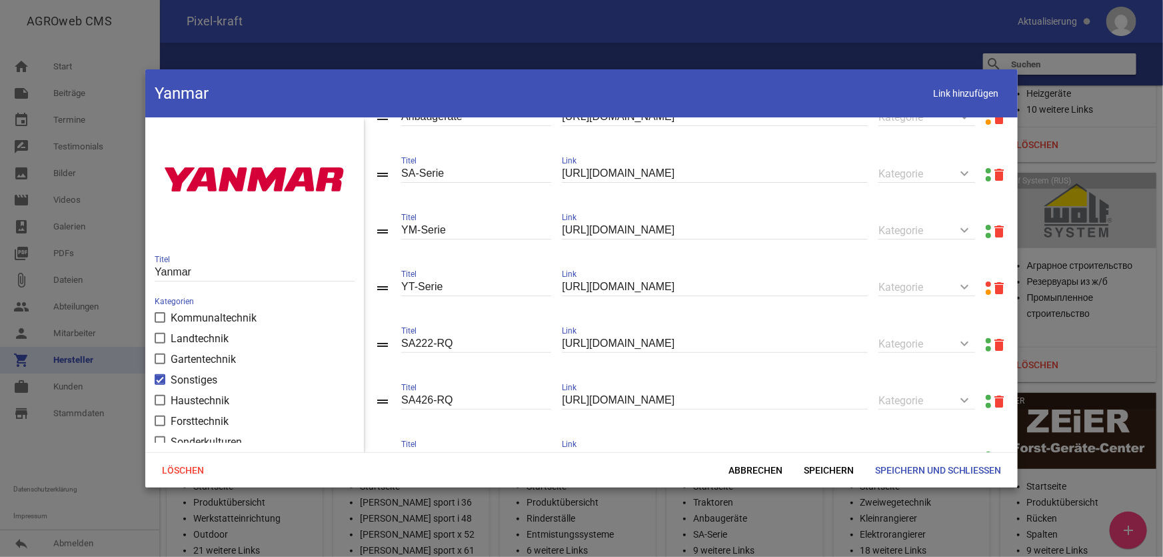
scroll to position [181, 0]
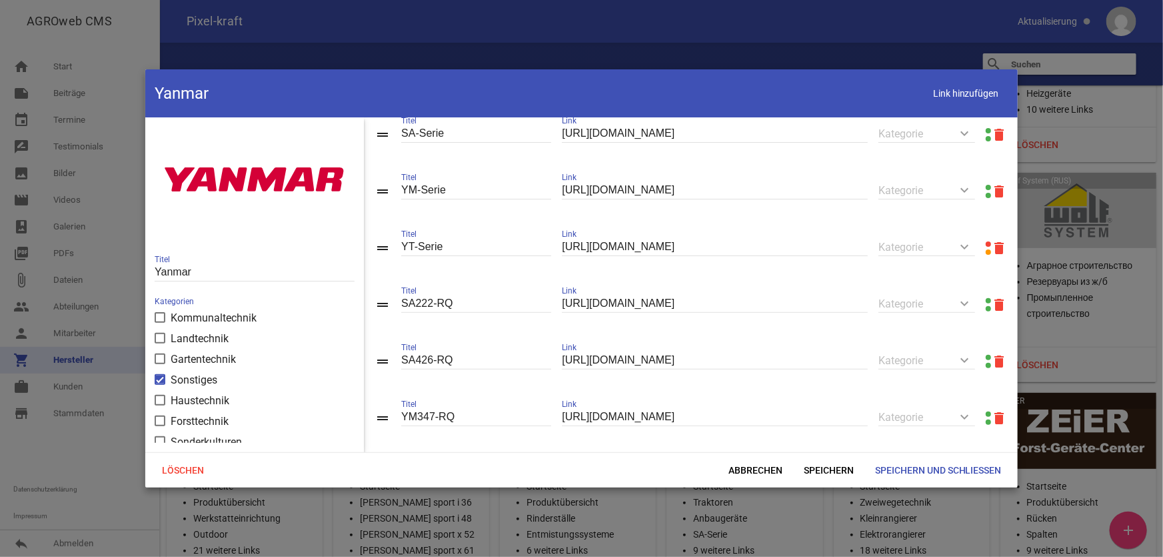
click at [969, 247] on link at bounding box center [988, 243] width 5 height 5
drag, startPoint x: 793, startPoint y: 249, endPoint x: 520, endPoint y: 245, distance: 273.3
click at [520, 245] on div "drag_handle YT-Serie Titel [URL][DOMAIN_NAME] Link keyboard_arrow_down Kategori…" at bounding box center [691, 247] width 654 height 57
paste input "text"
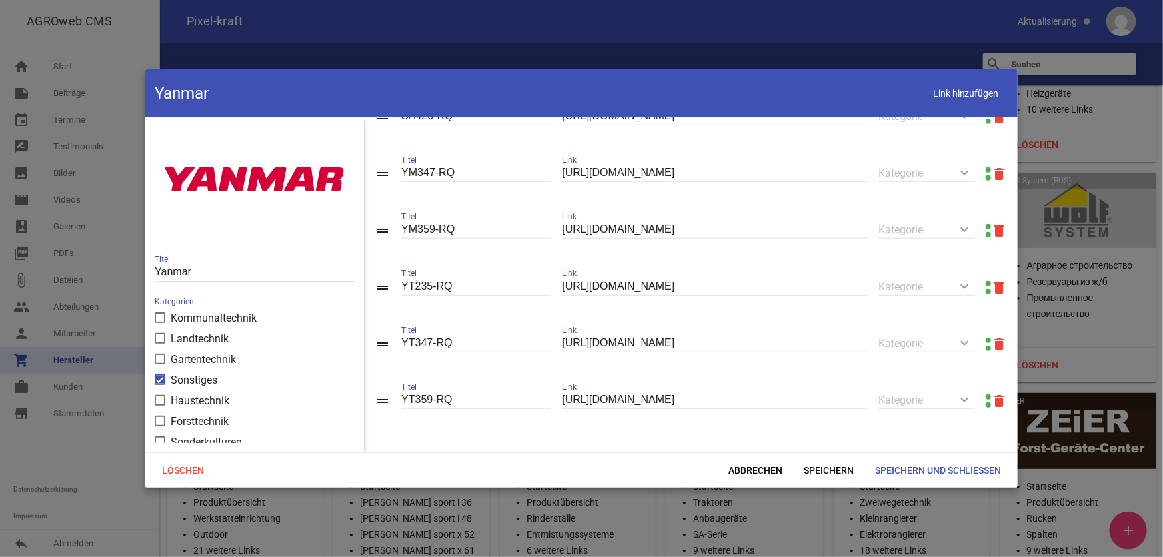
scroll to position [433, 0]
type input "[URL][DOMAIN_NAME]"
click at [921, 446] on span "Speichern und Schließen" at bounding box center [938, 470] width 148 height 24
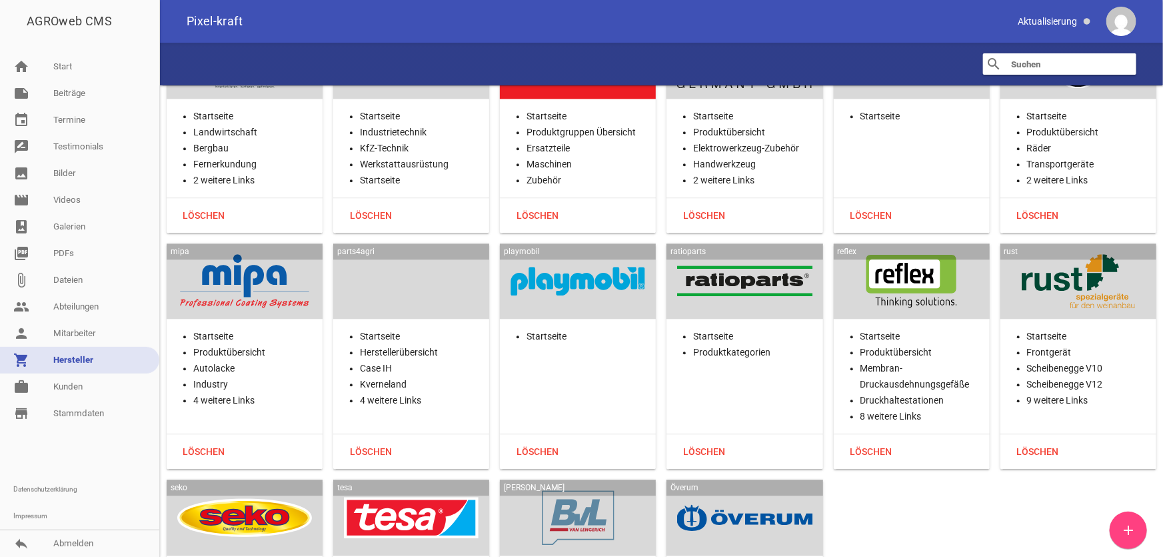
scroll to position [34919, 0]
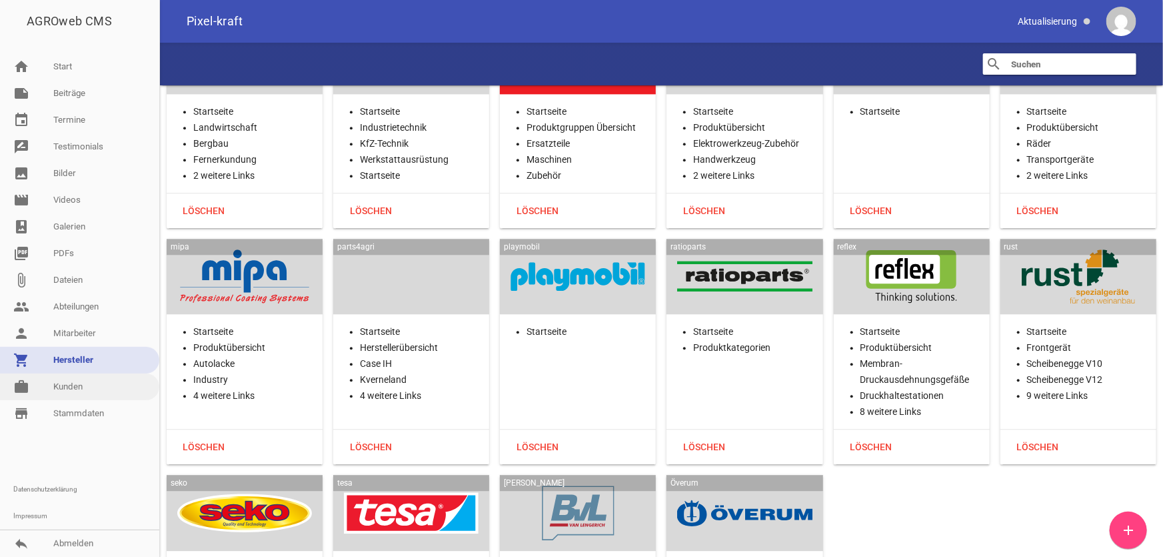
click at [73, 385] on link "work [PERSON_NAME]" at bounding box center [79, 386] width 159 height 27
